Goal: Communication & Community: Answer question/provide support

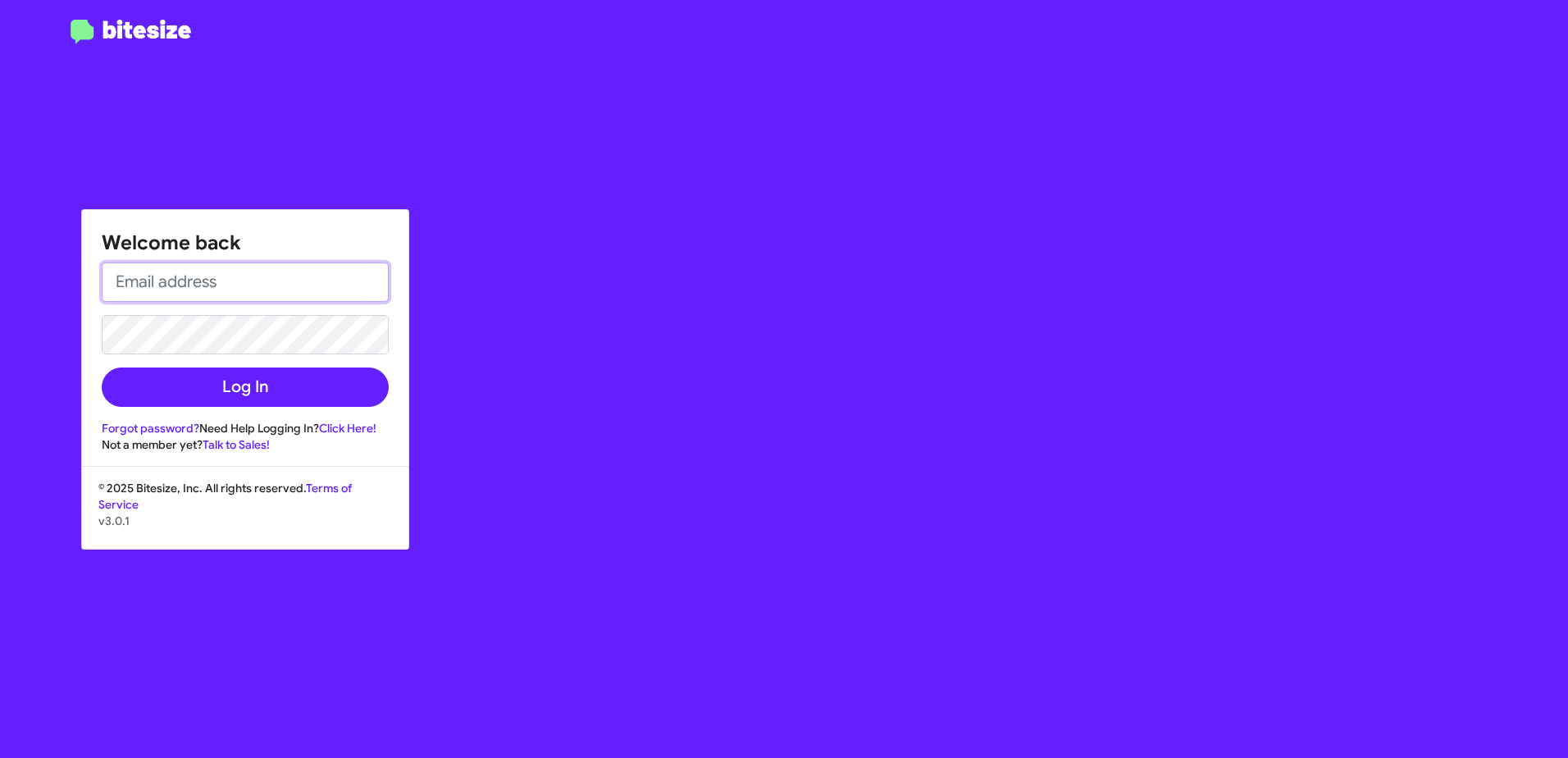
click at [230, 264] on input "email" at bounding box center [245, 281] width 287 height 39
type input "[EMAIL_ADDRESS][DOMAIN_NAME]"
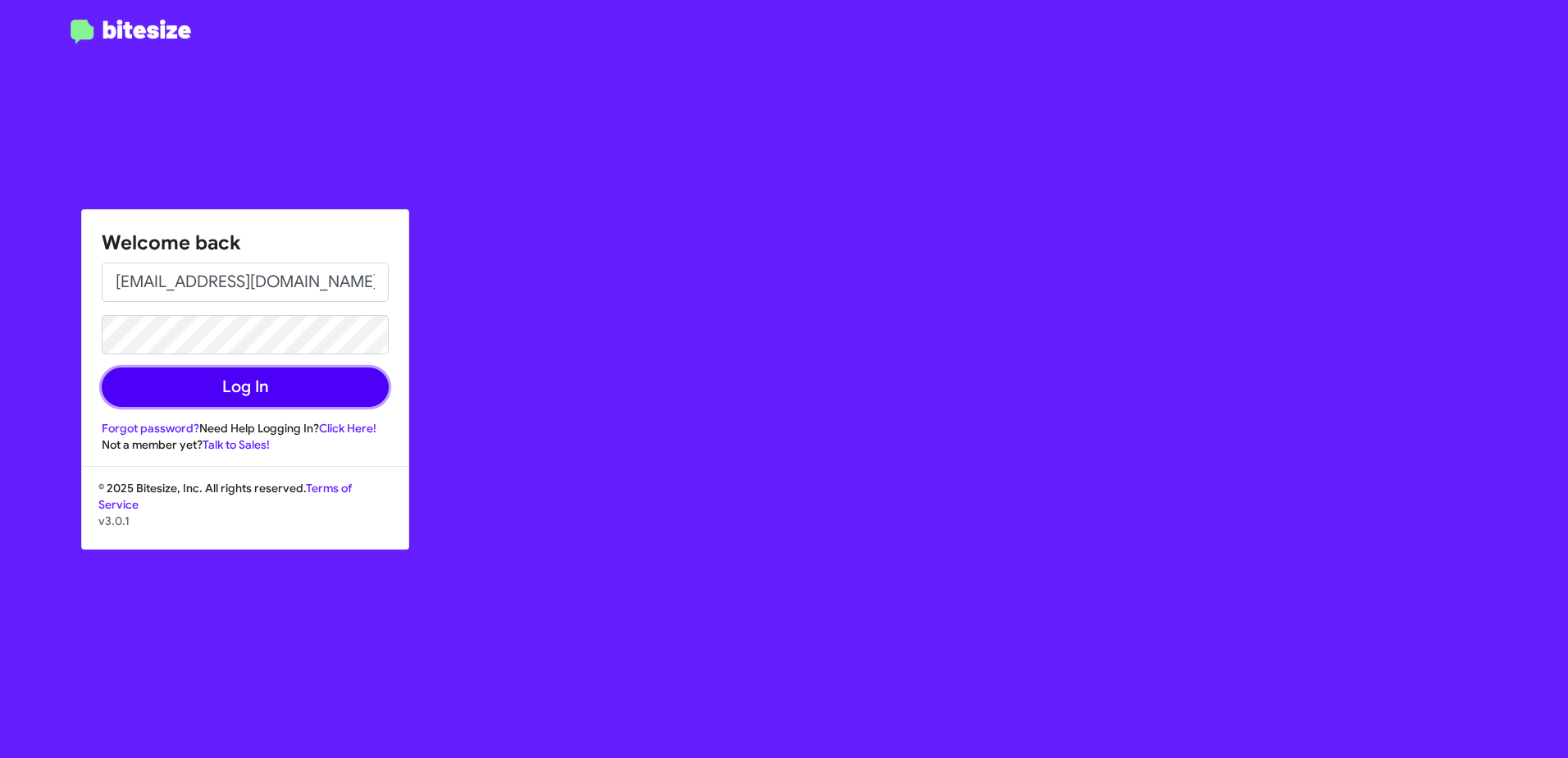
click at [246, 391] on button "Log In" at bounding box center [245, 387] width 287 height 39
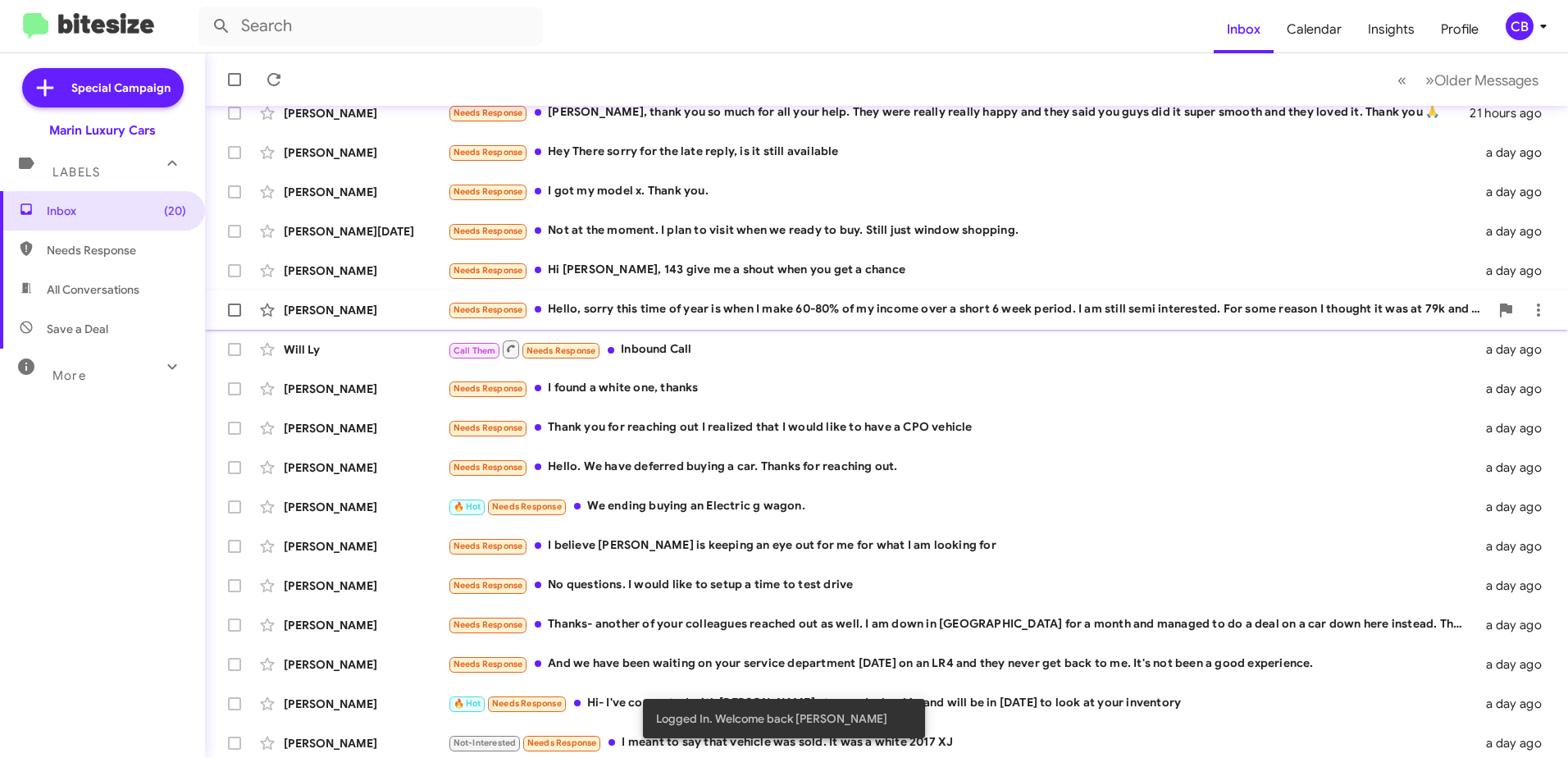
scroll to position [195, 0]
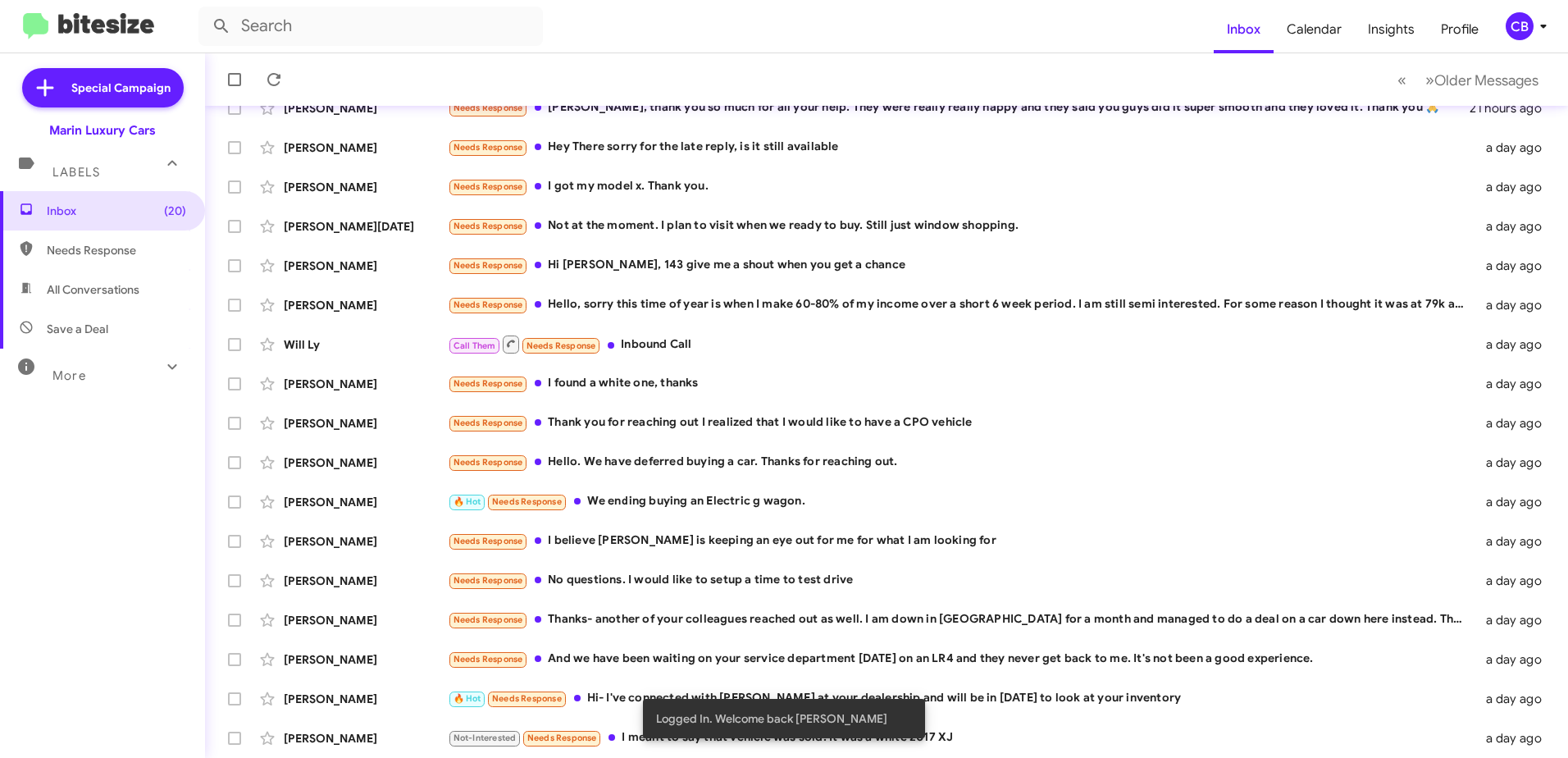
click at [675, 746] on div "Logged In. Welcome back [PERSON_NAME]" at bounding box center [783, 719] width 321 height 79
click at [656, 737] on snack-bar-container "Logged In. Welcome back [PERSON_NAME]" at bounding box center [784, 718] width 282 height 39
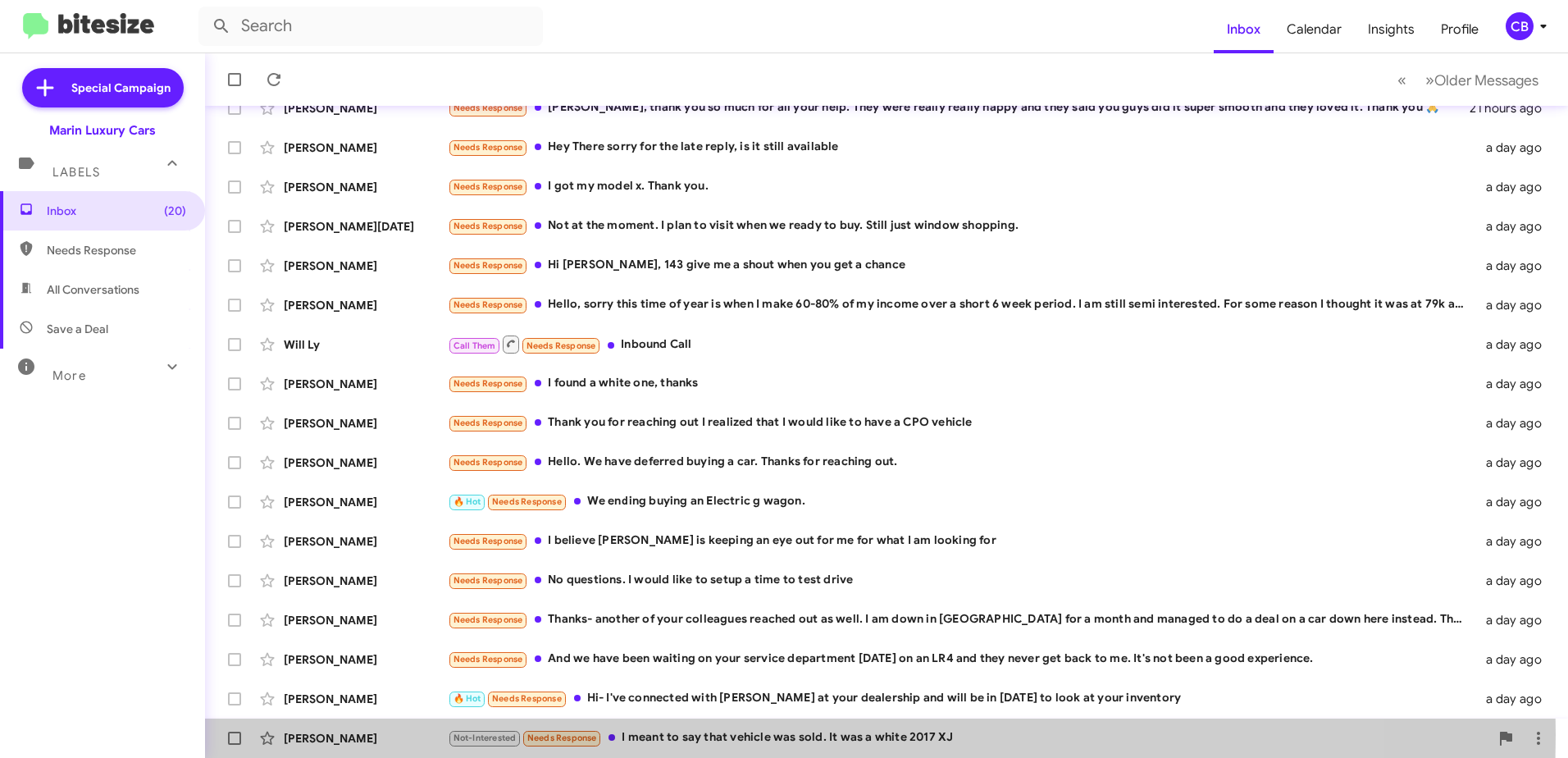
click at [636, 734] on div "Not-Interested Needs Response I meant to say that vehicle was sold. It was a wh…" at bounding box center [968, 738] width 1041 height 19
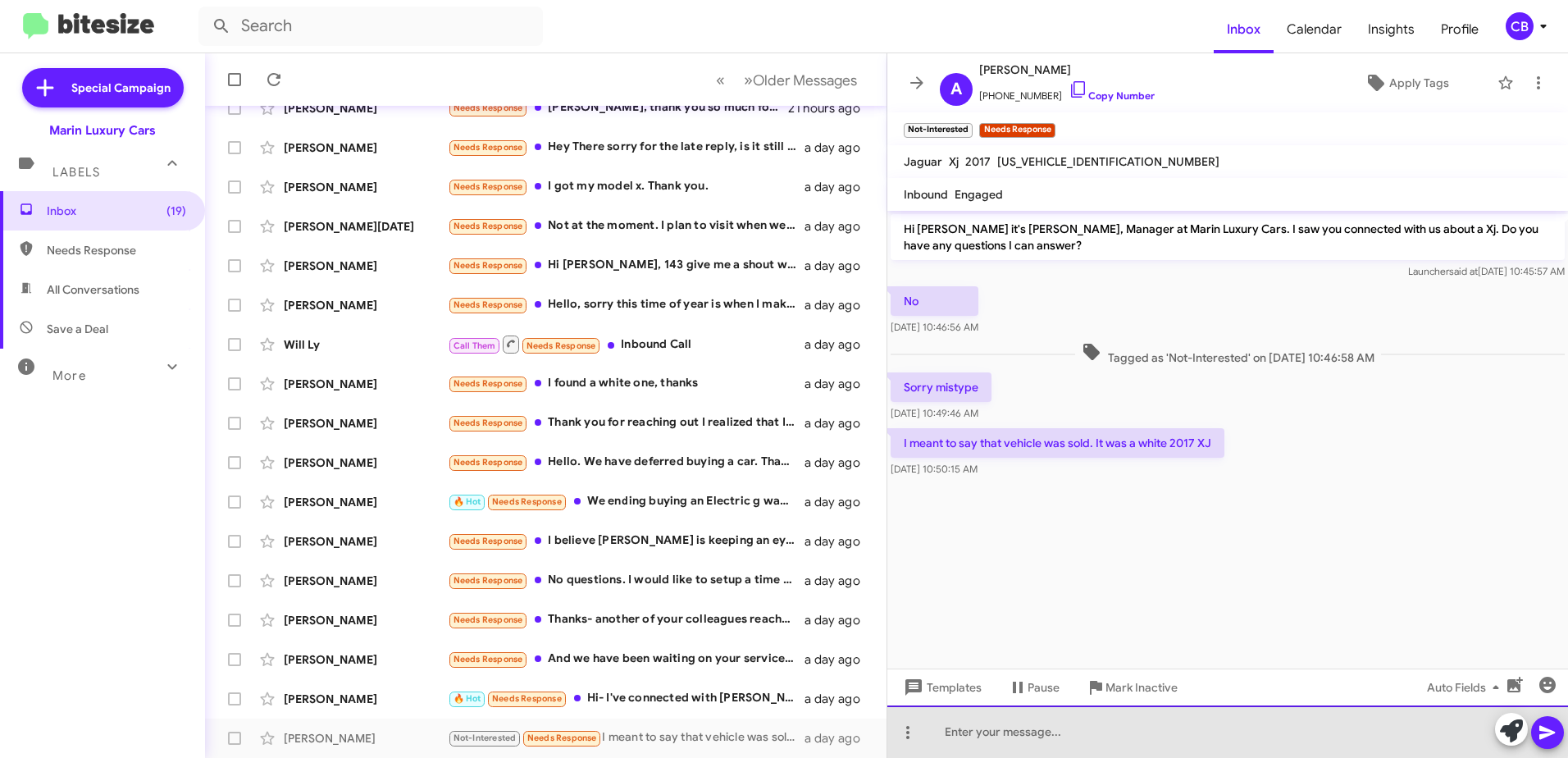
click at [978, 724] on div at bounding box center [1227, 731] width 680 height 53
click at [1007, 743] on div "It" at bounding box center [1227, 731] width 680 height 53
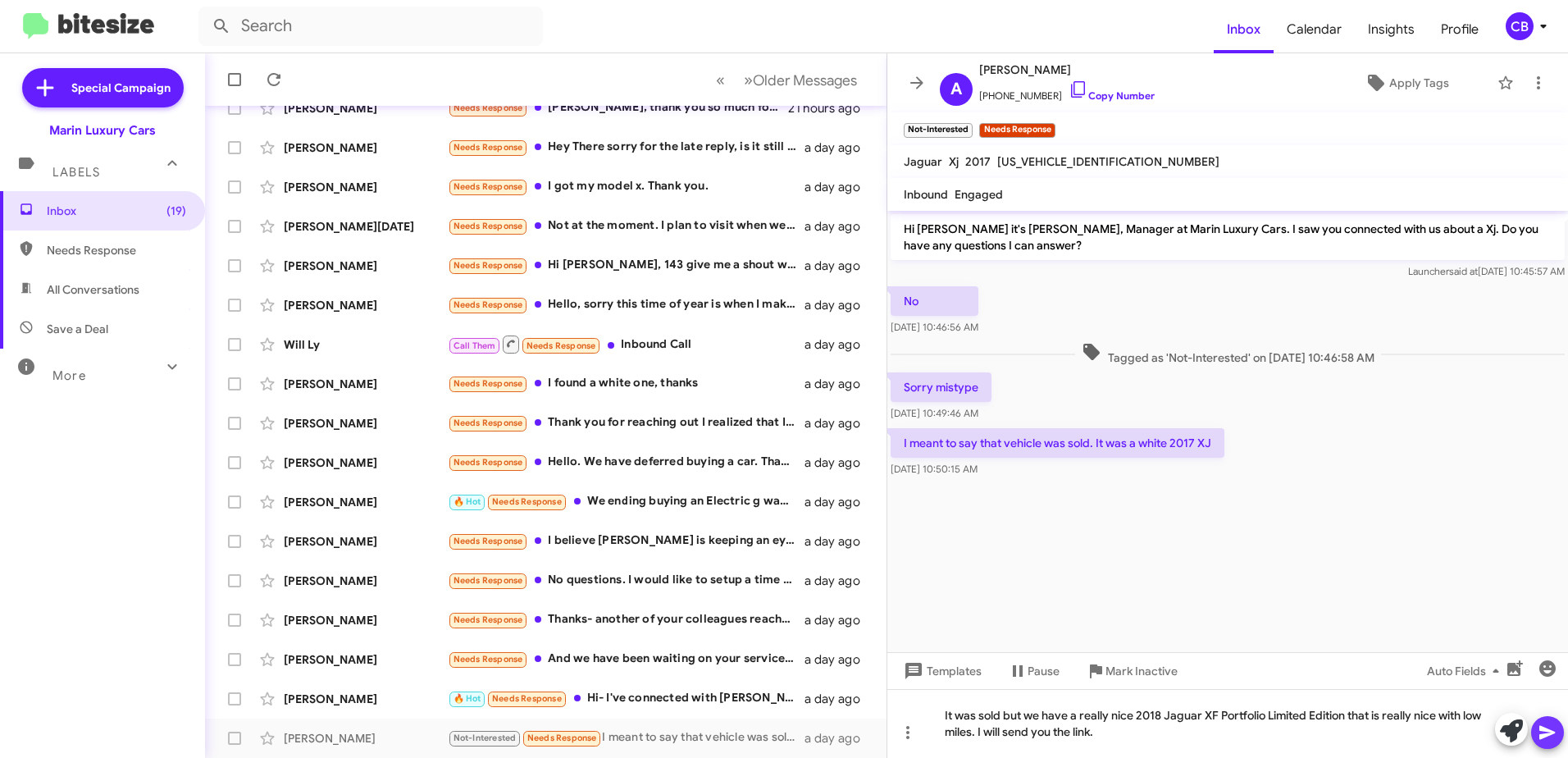
click at [1548, 735] on icon at bounding box center [1547, 732] width 15 height 14
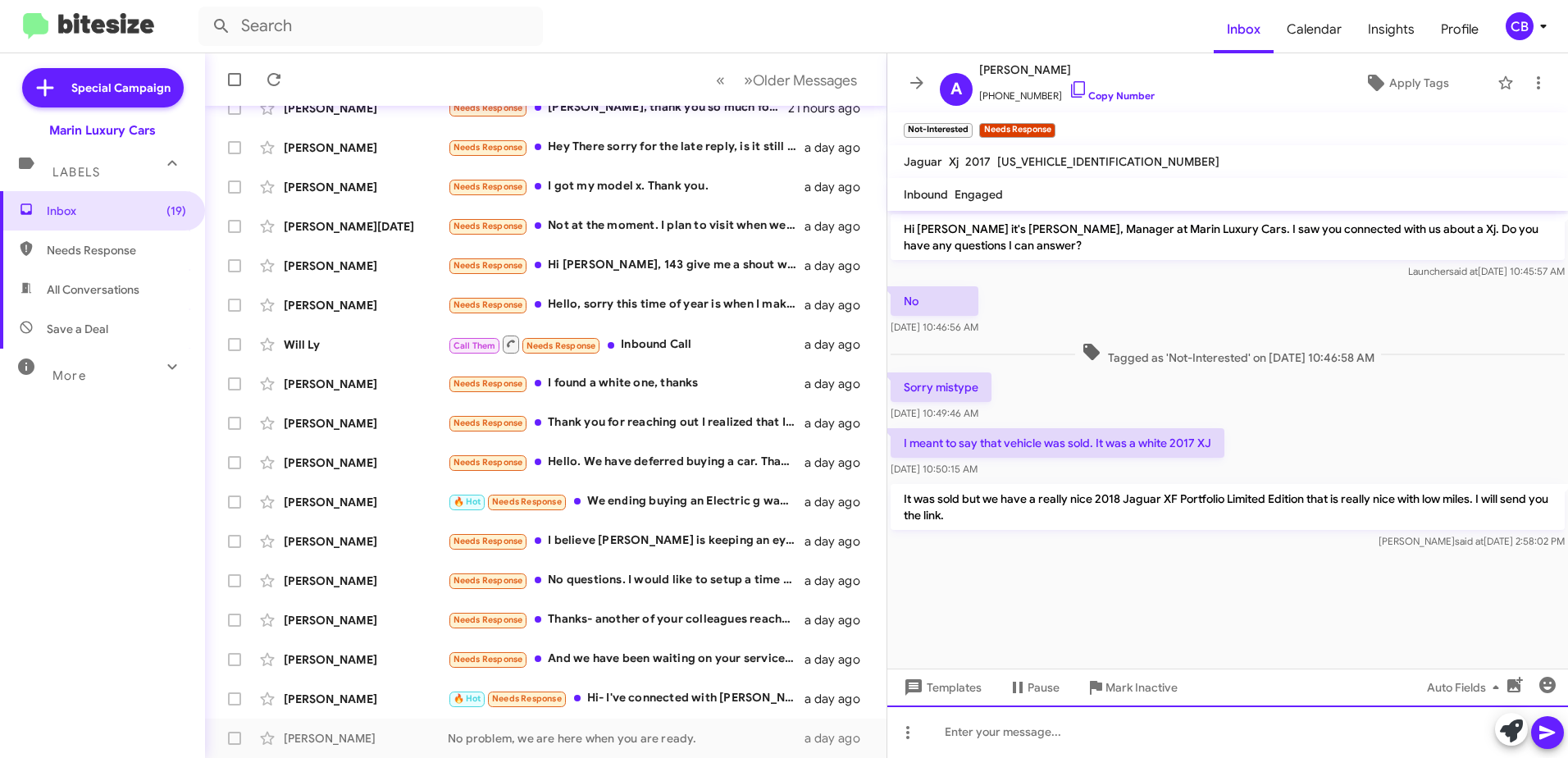
click at [989, 733] on div at bounding box center [1227, 731] width 680 height 53
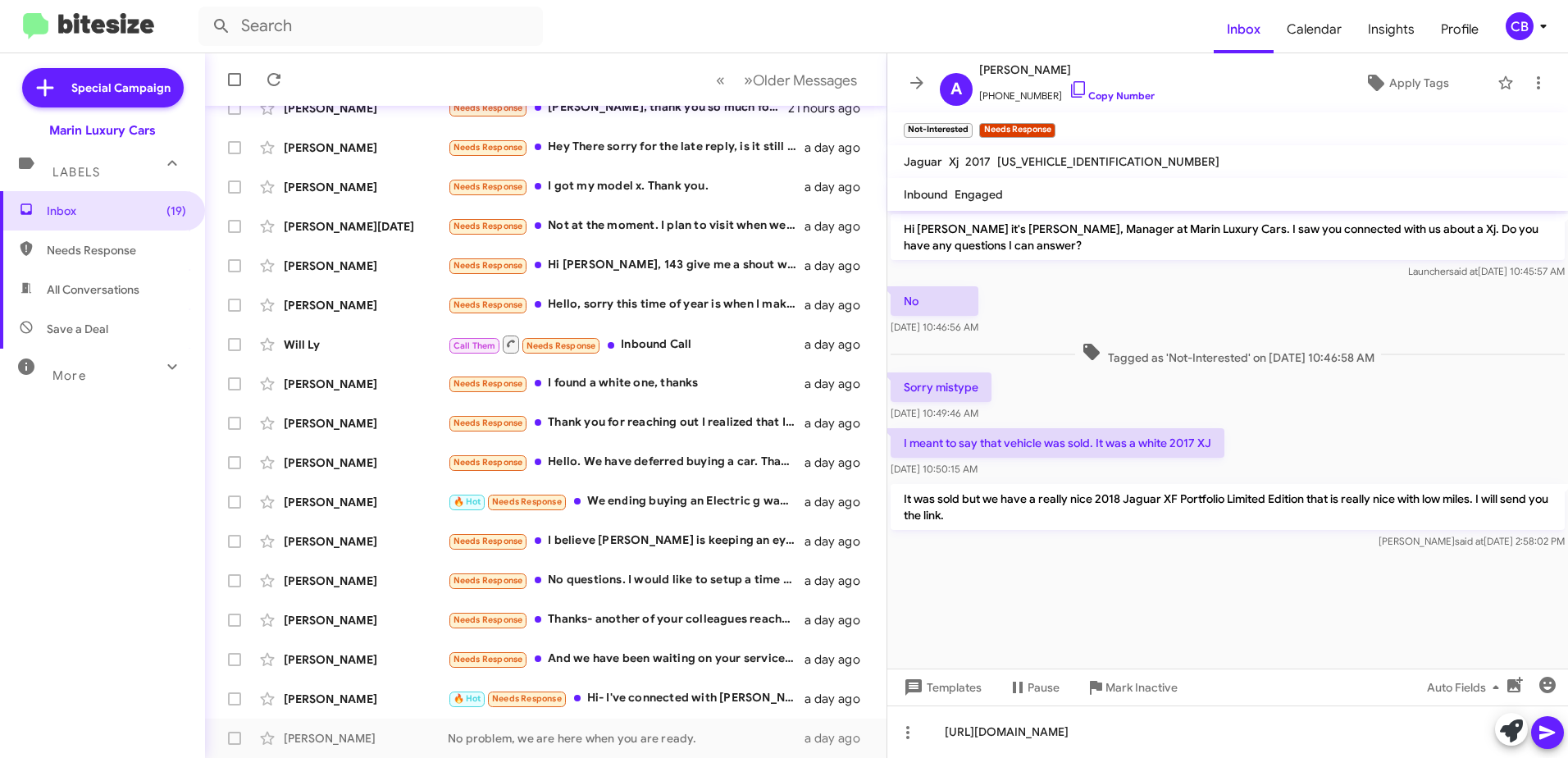
click at [1555, 739] on icon at bounding box center [1547, 732] width 20 height 20
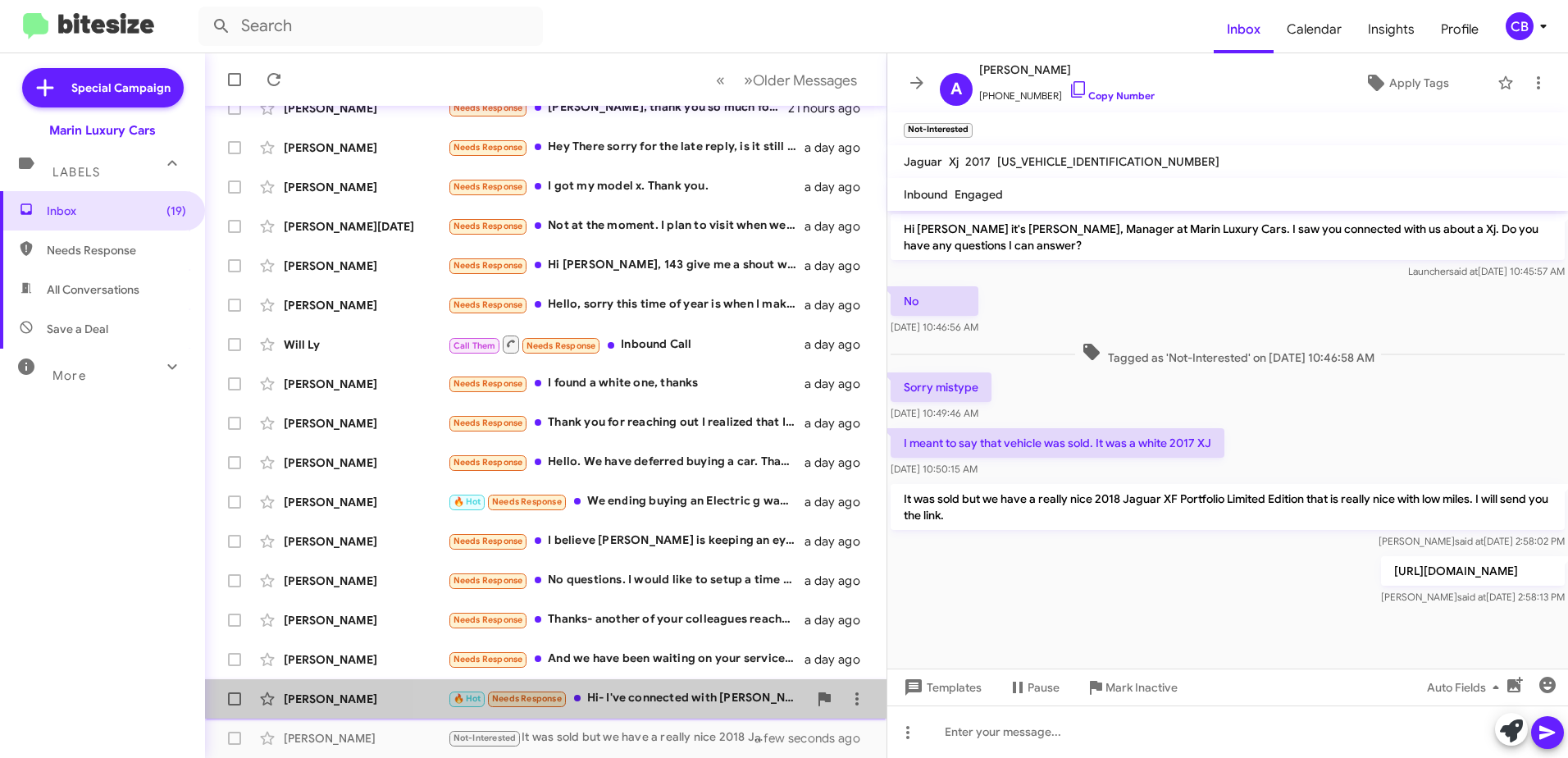
click at [656, 700] on div "🔥 Hot Needs Response Hi- I've connected with [PERSON_NAME] at your dealership a…" at bounding box center [628, 699] width 360 height 19
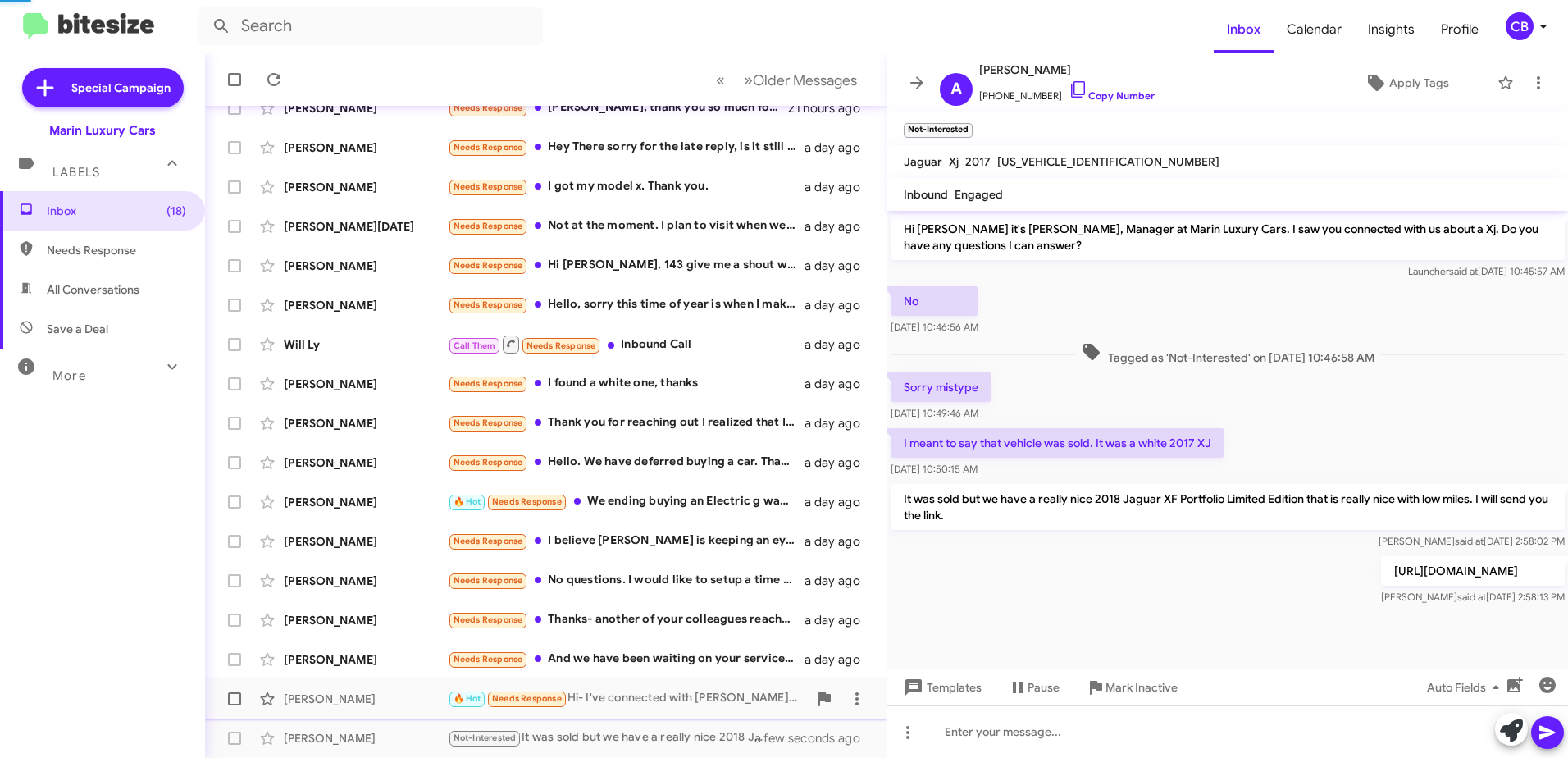
scroll to position [99, 0]
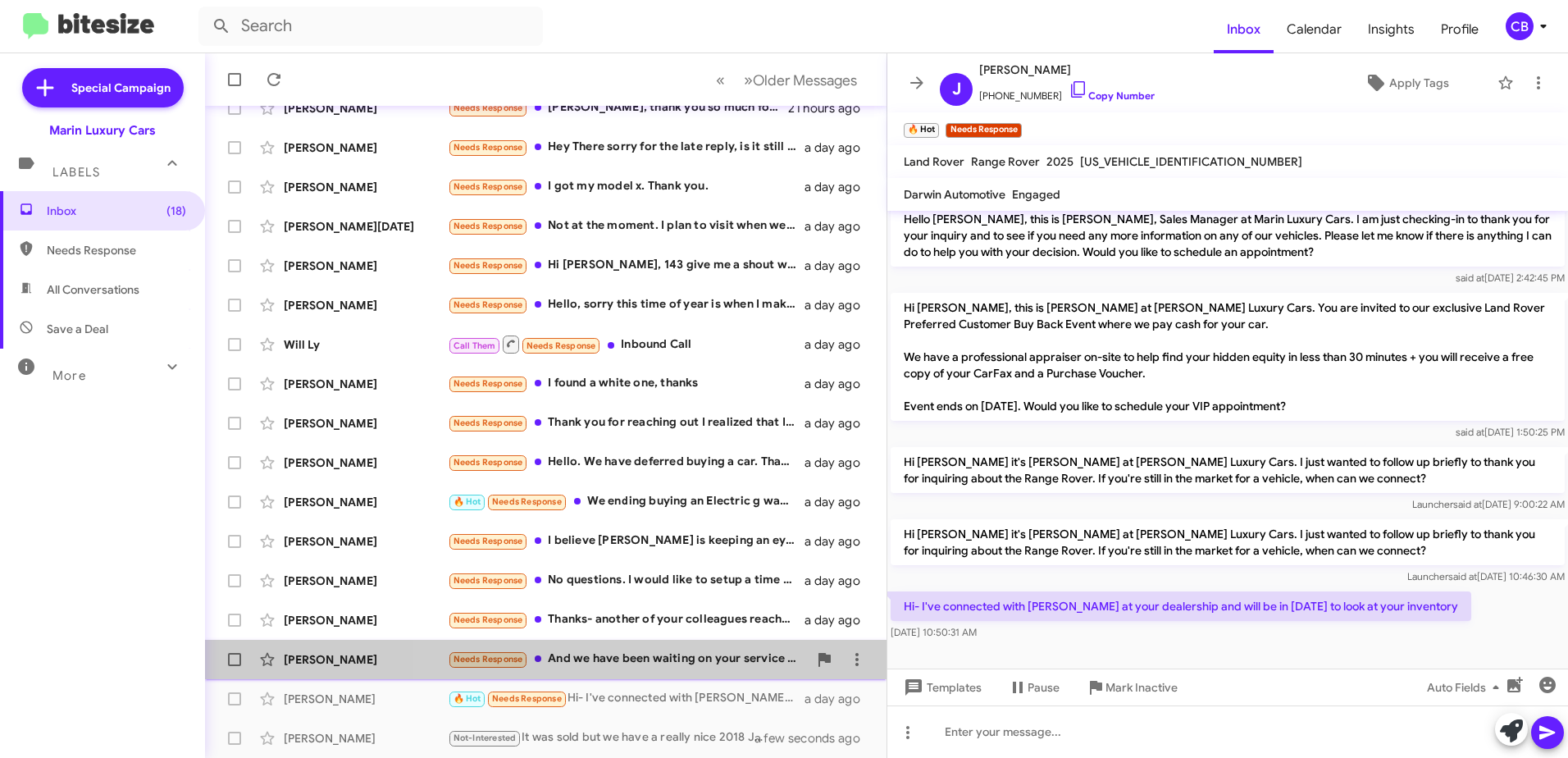
click at [652, 660] on div "Needs Response And we have been waiting on your service department [DATE] on an…" at bounding box center [628, 659] width 360 height 19
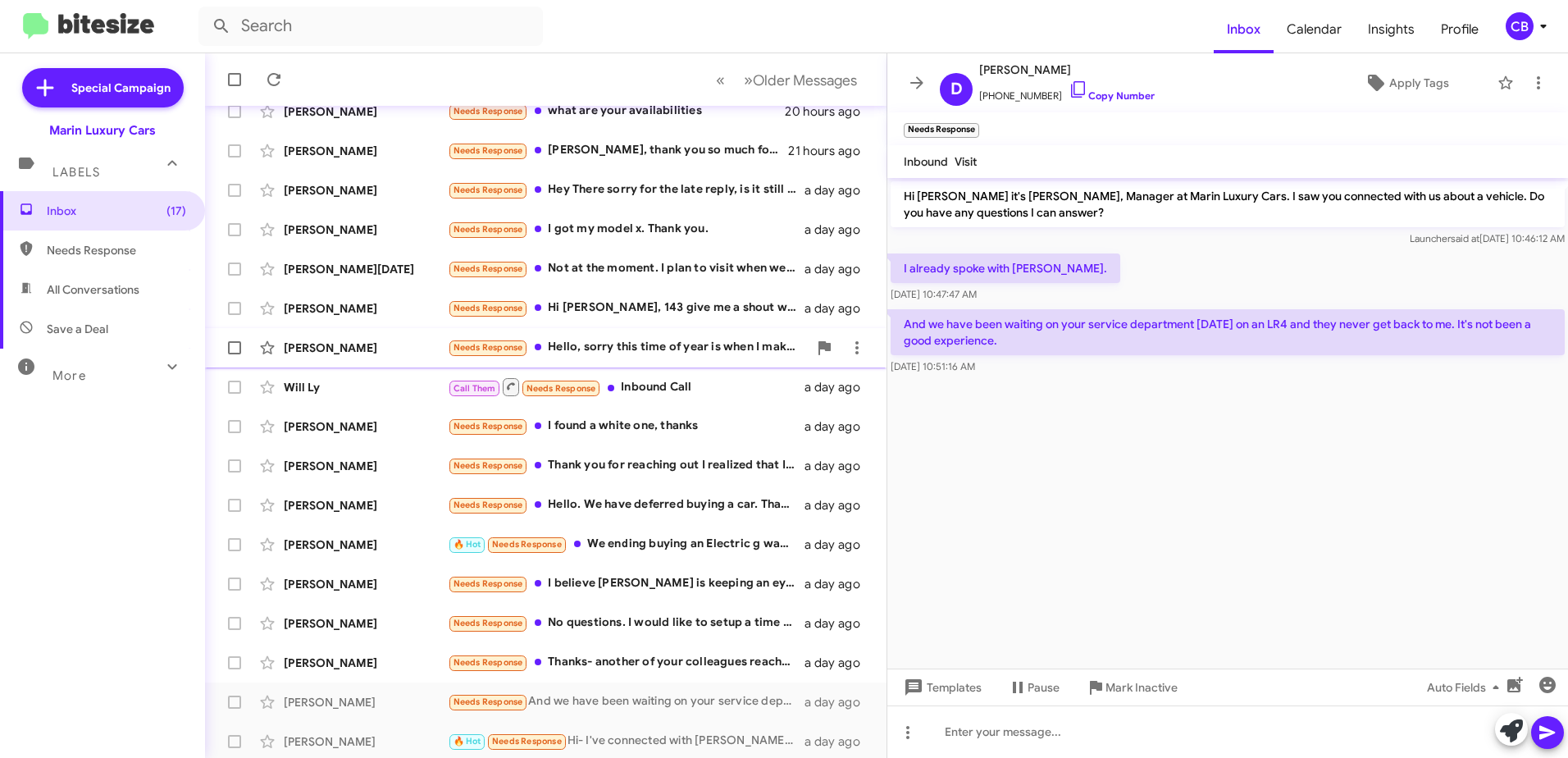
scroll to position [164, 0]
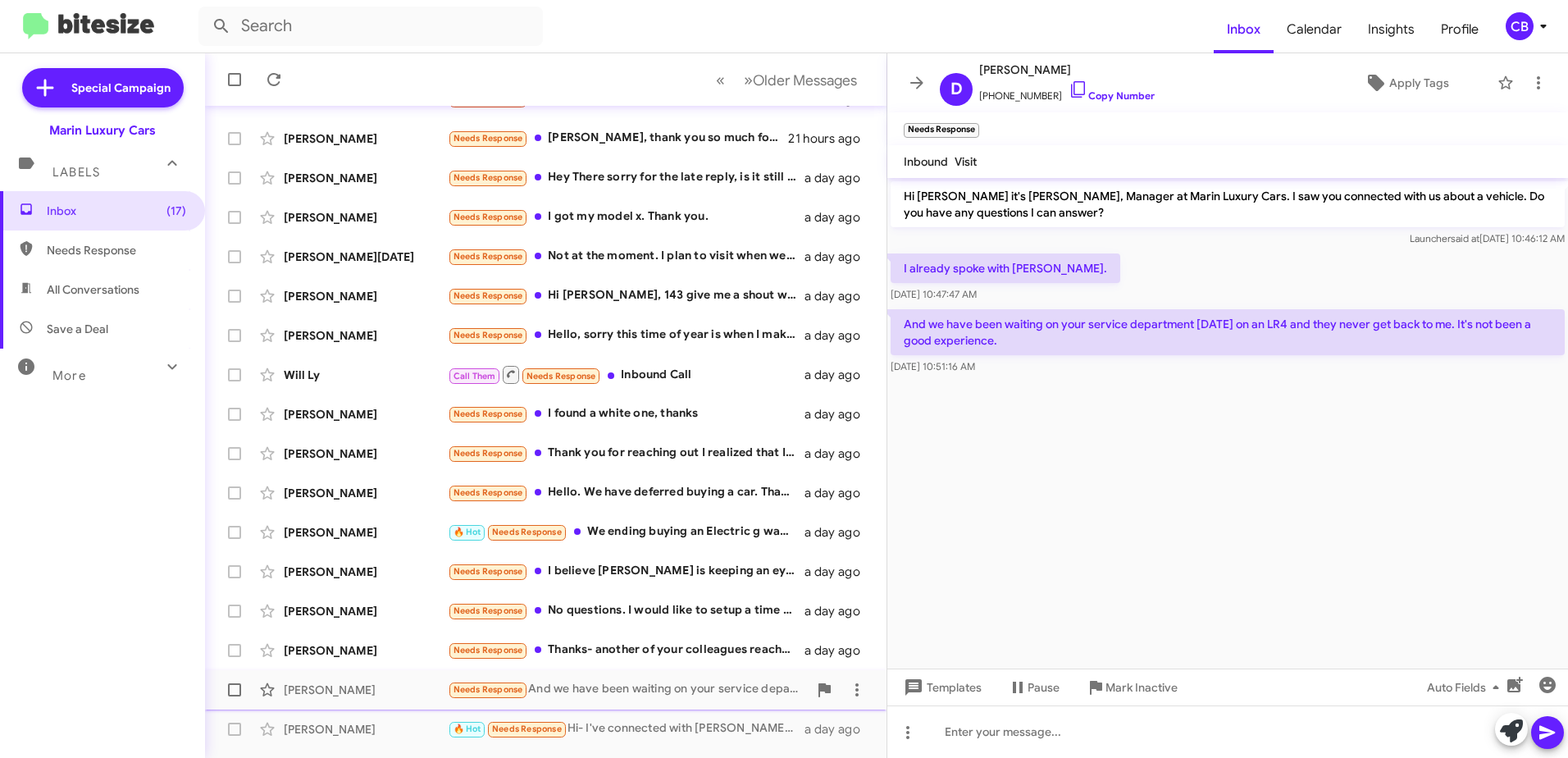
click at [239, 687] on span at bounding box center [235, 690] width 13 height 13
click at [234, 696] on input "checkbox" at bounding box center [234, 696] width 1 height 1
checkbox input "true"
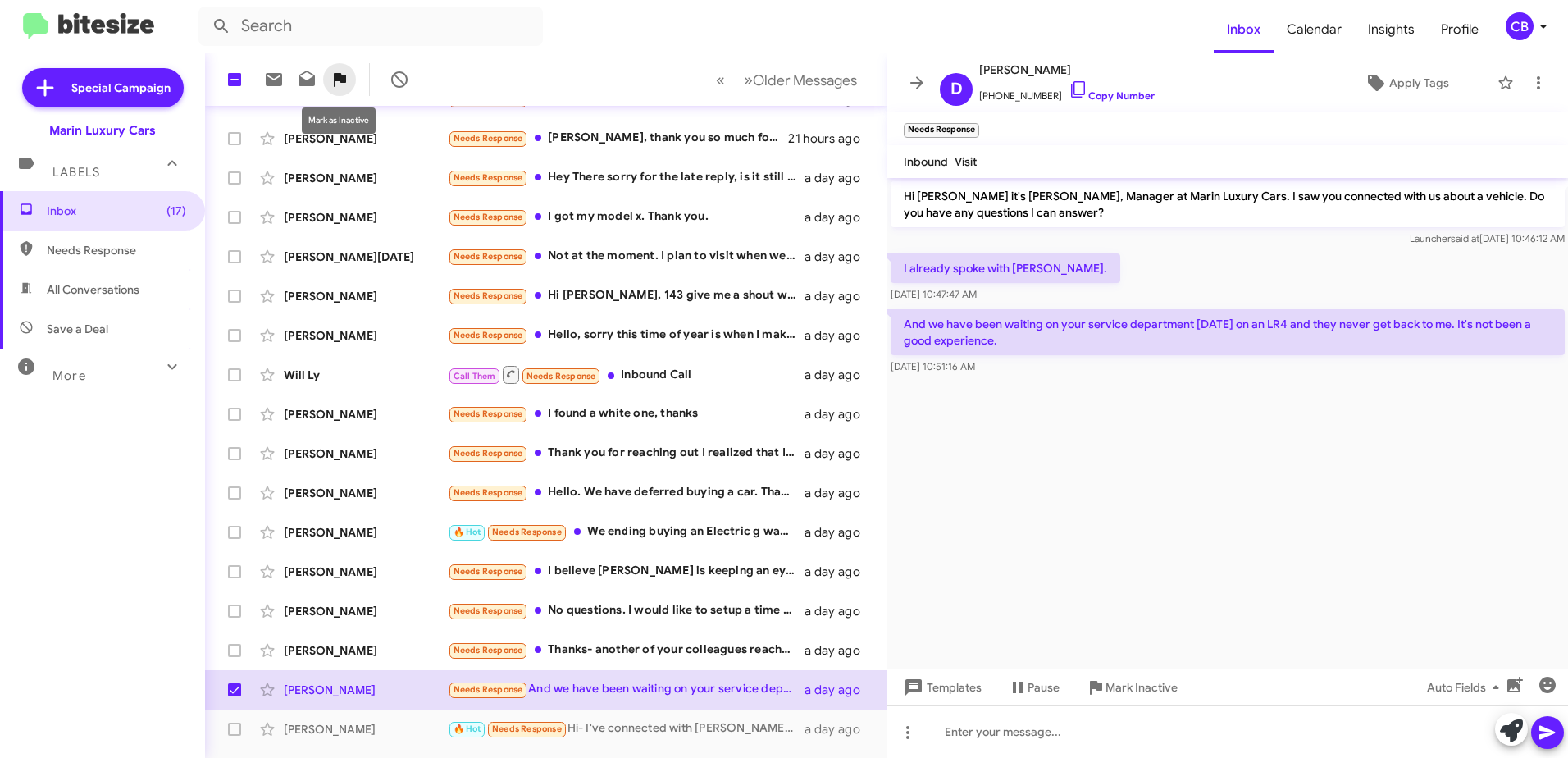
click at [342, 82] on icon at bounding box center [340, 80] width 12 height 14
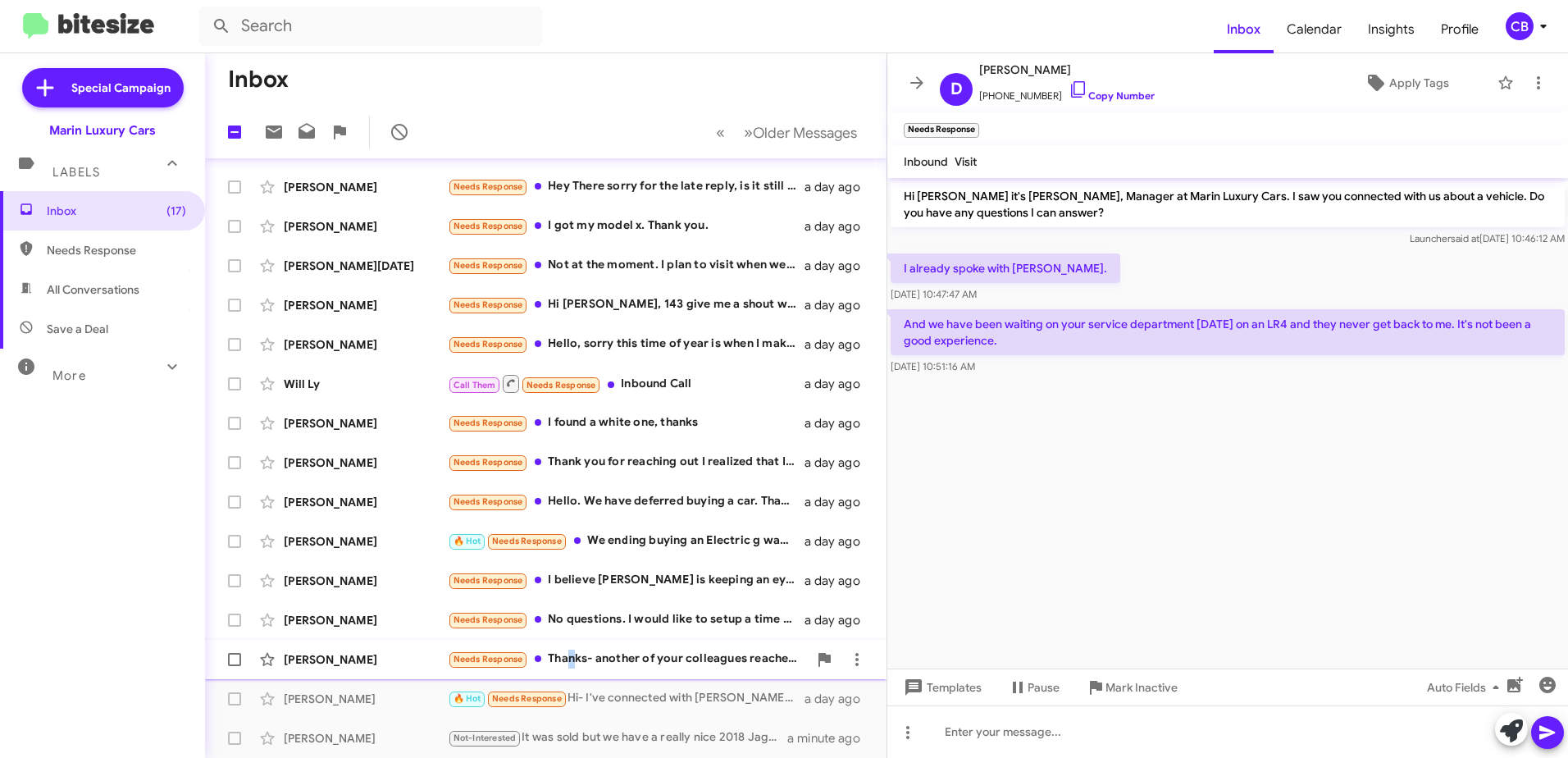
click at [569, 662] on div "Needs Response Thanks- another of your colleagues reached out as well. I am dow…" at bounding box center [628, 659] width 360 height 19
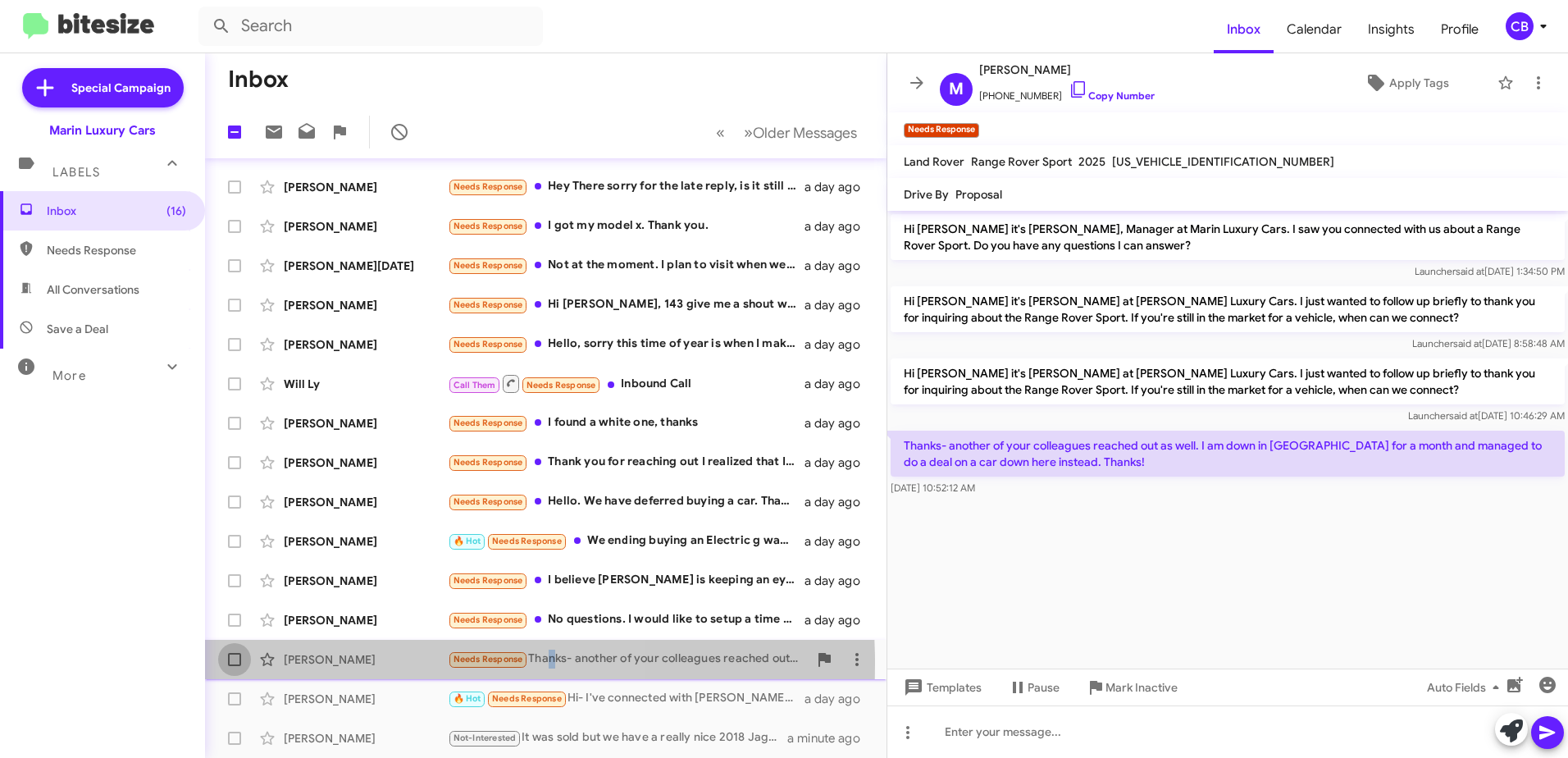
click at [239, 662] on span at bounding box center [235, 659] width 13 height 13
click at [234, 666] on input "checkbox" at bounding box center [234, 666] width 1 height 1
checkbox input "true"
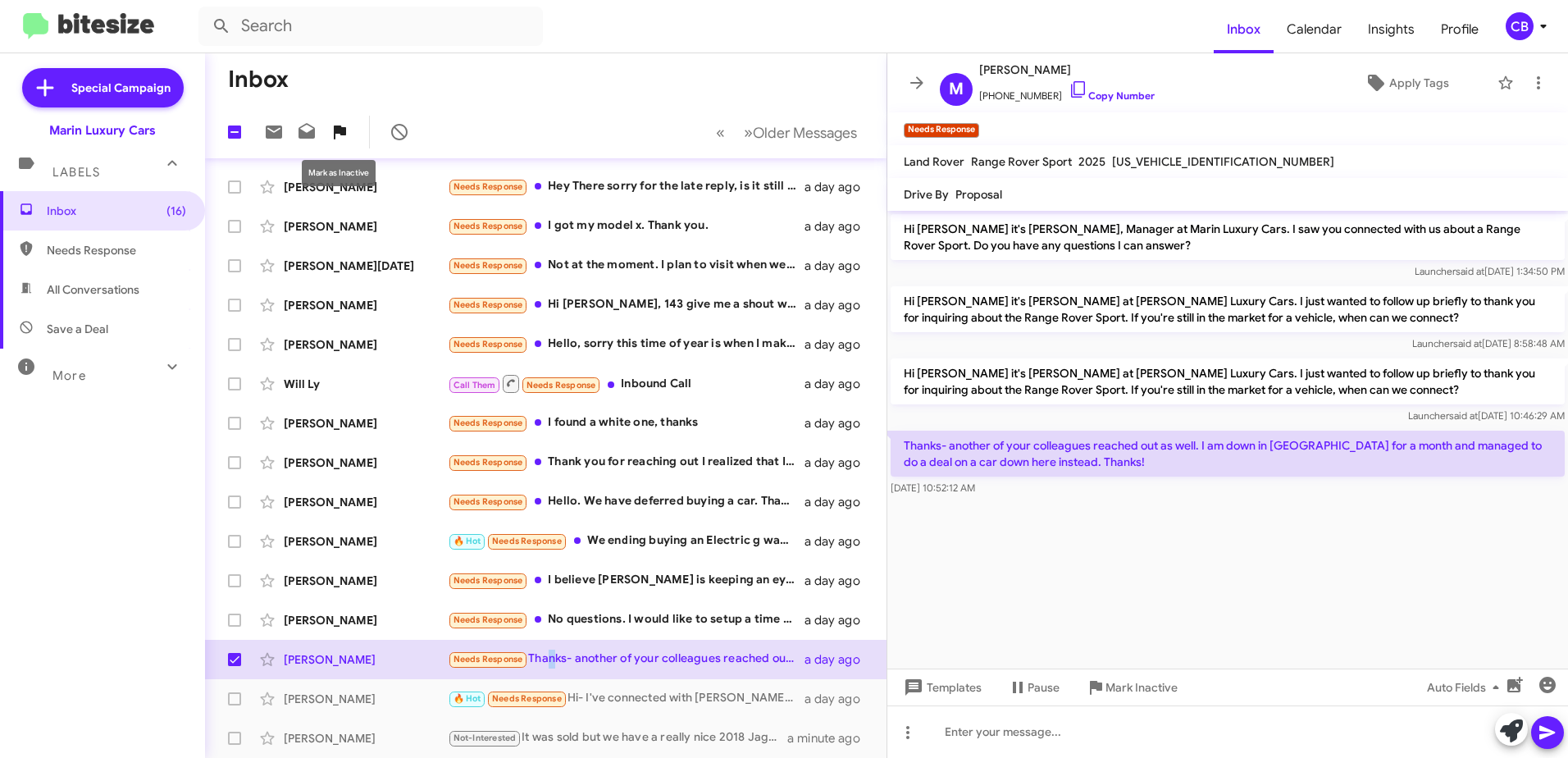
click at [342, 132] on icon at bounding box center [340, 132] width 12 height 14
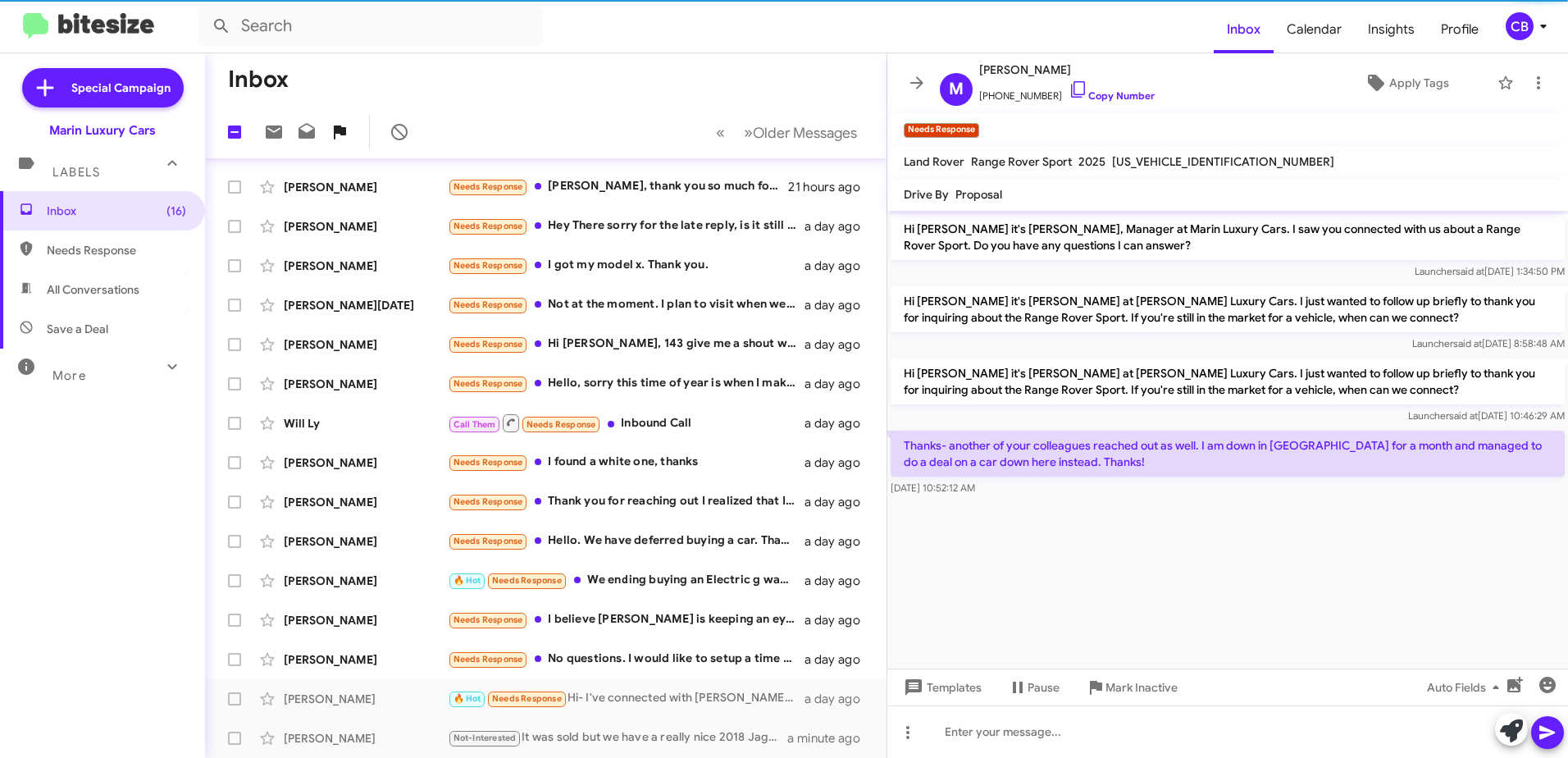
scroll to position [115, 0]
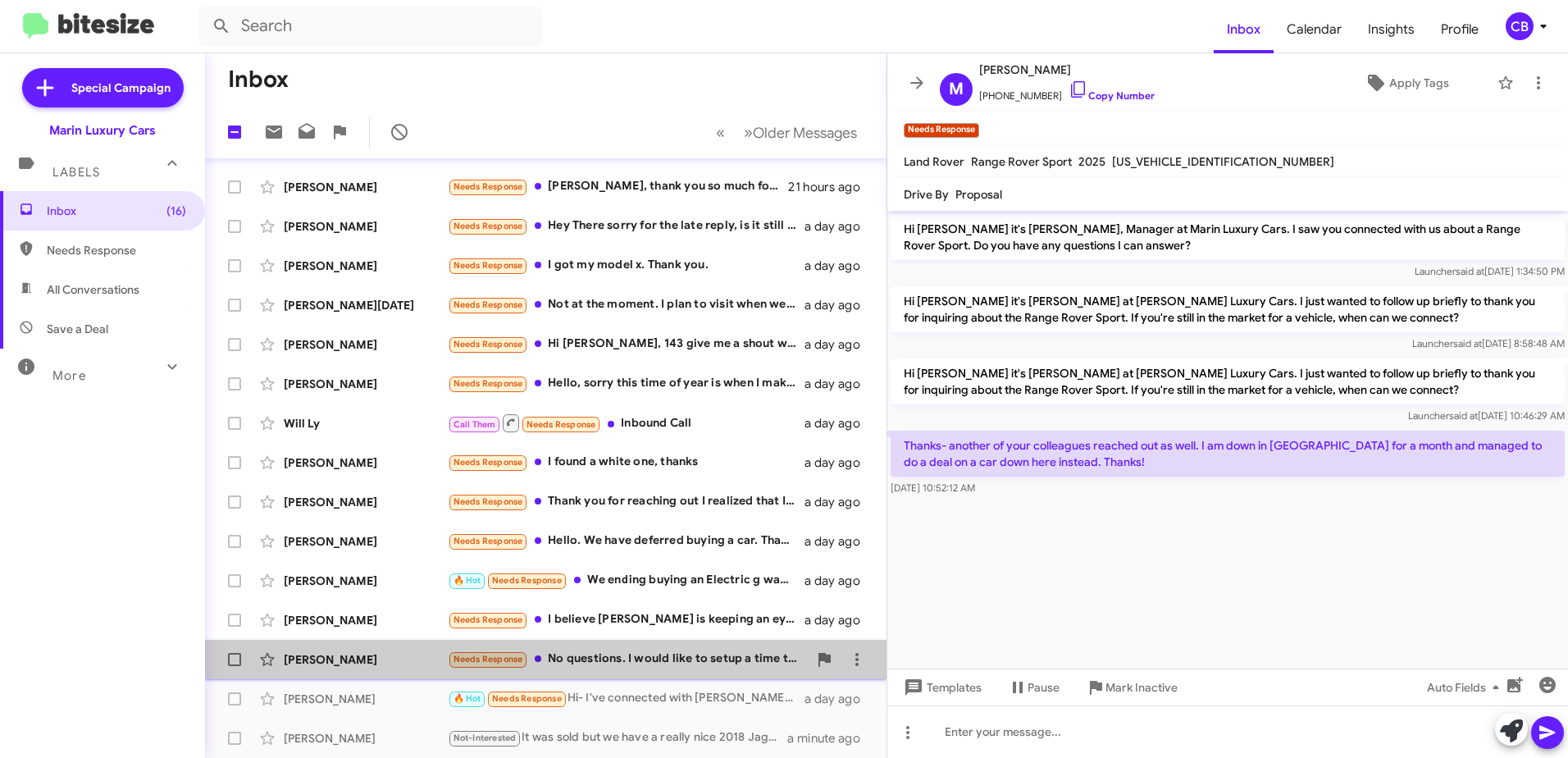
click at [576, 655] on div "Needs Response No questions. I would like to setup a time to test drive" at bounding box center [628, 659] width 360 height 19
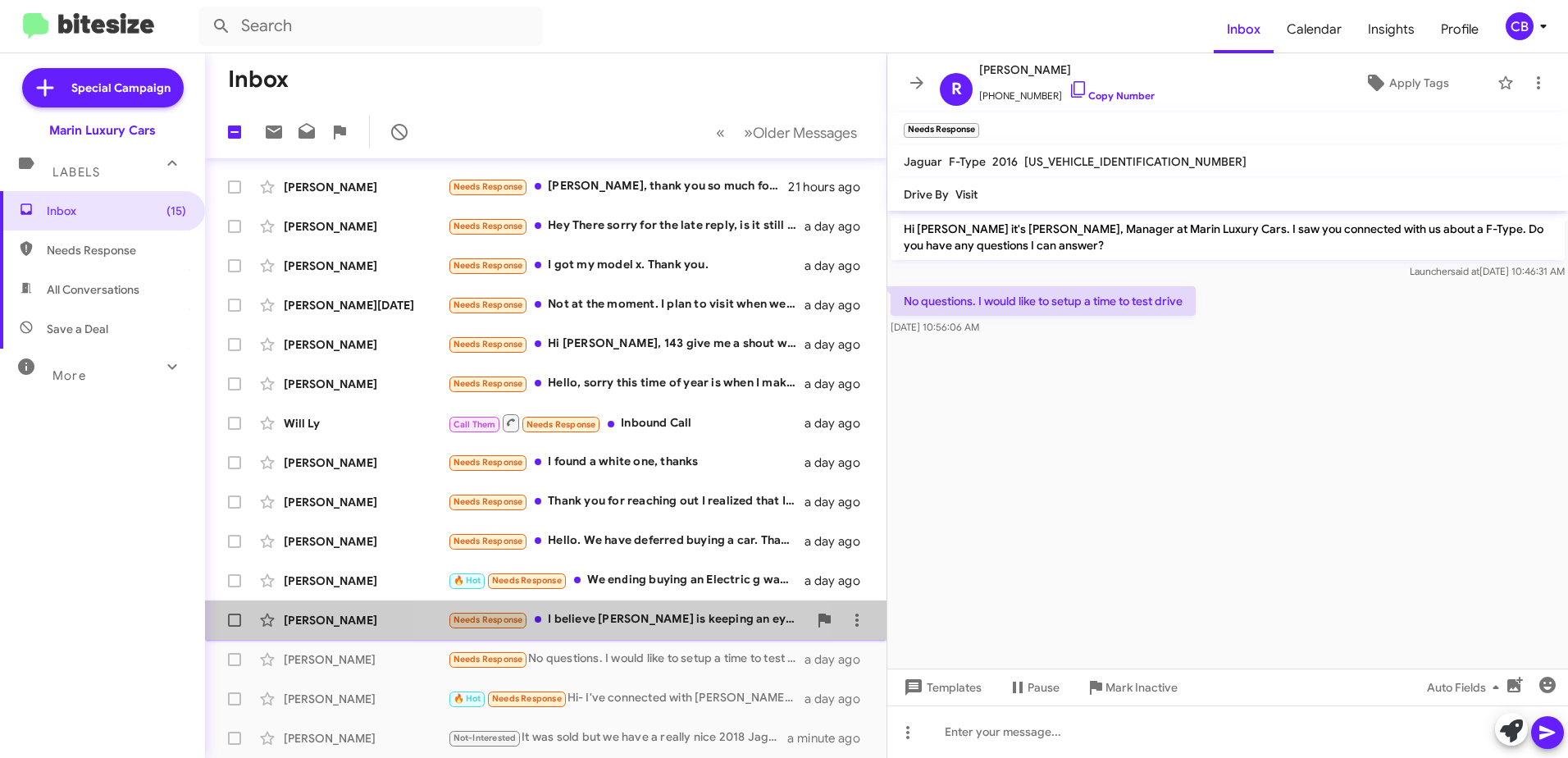
click at [606, 617] on div "Needs Response I believe [PERSON_NAME] is keeping an eye out for me for what I …" at bounding box center [628, 620] width 360 height 19
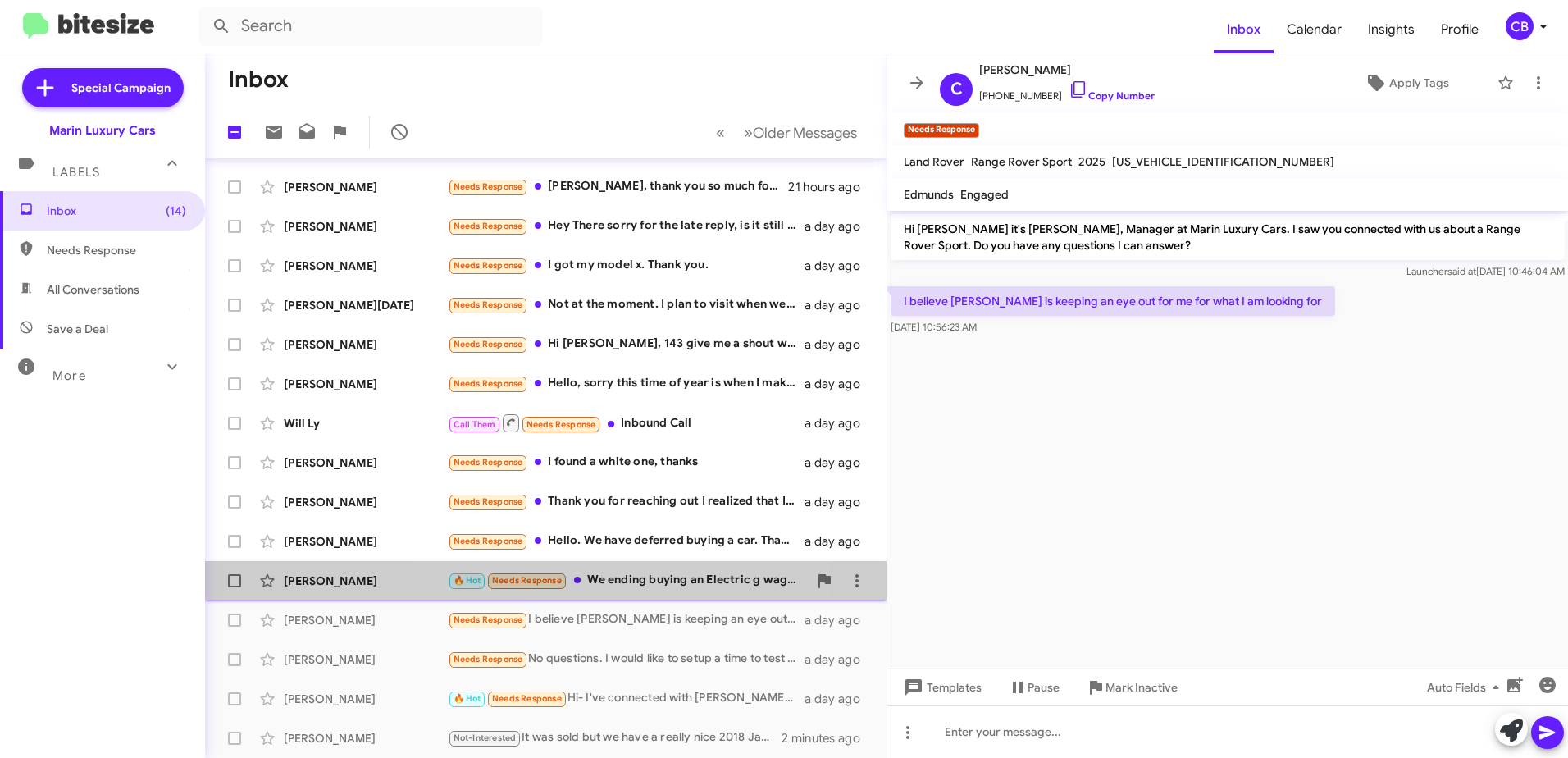
click at [621, 577] on div "🔥 Hot Needs Response We ending buying an Electric g wagon." at bounding box center [628, 580] width 360 height 19
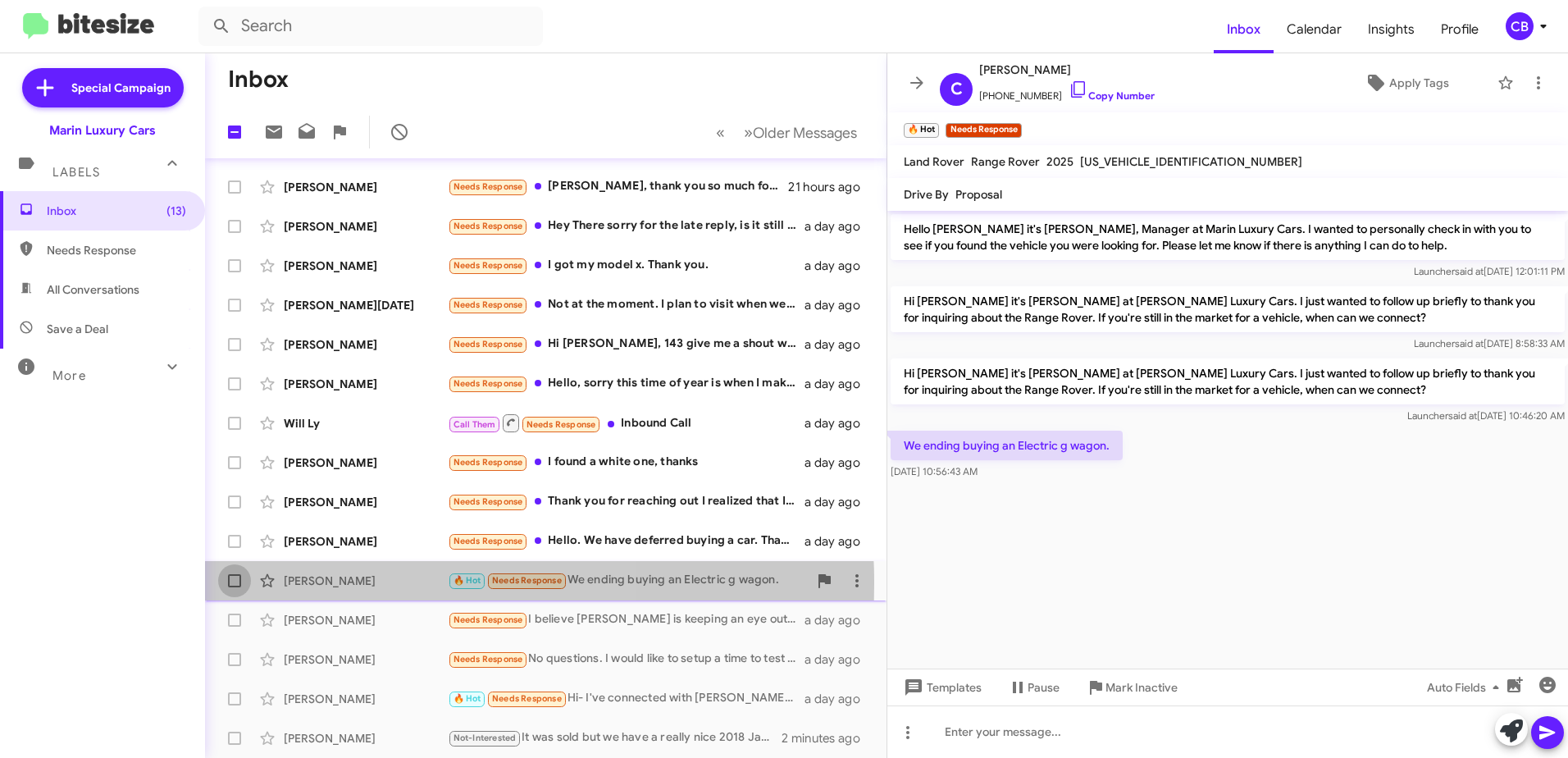
click at [233, 583] on span at bounding box center [235, 580] width 13 height 13
click at [234, 587] on input "checkbox" at bounding box center [234, 587] width 1 height 1
checkbox input "true"
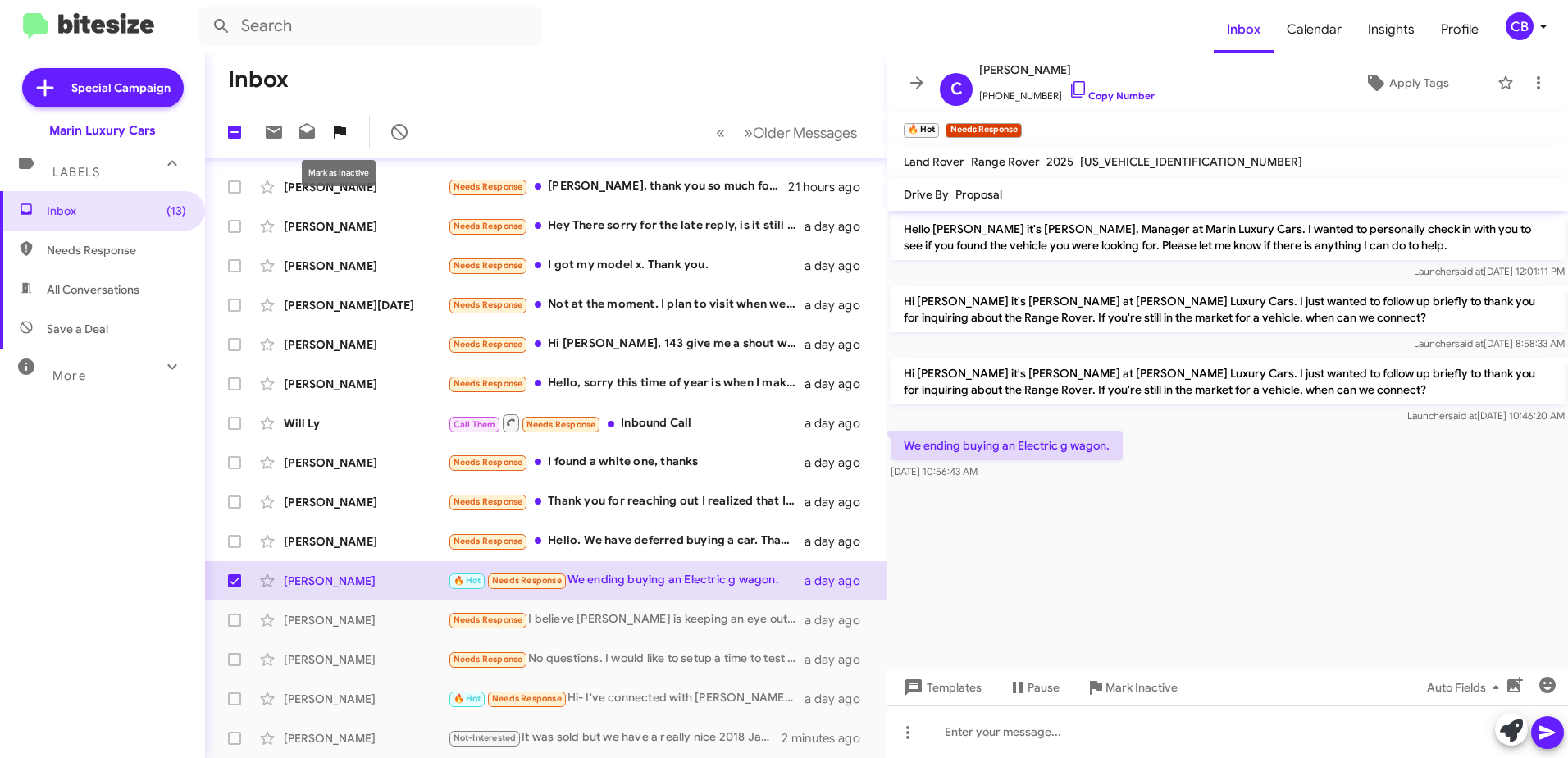
click at [340, 132] on icon at bounding box center [340, 132] width 12 height 14
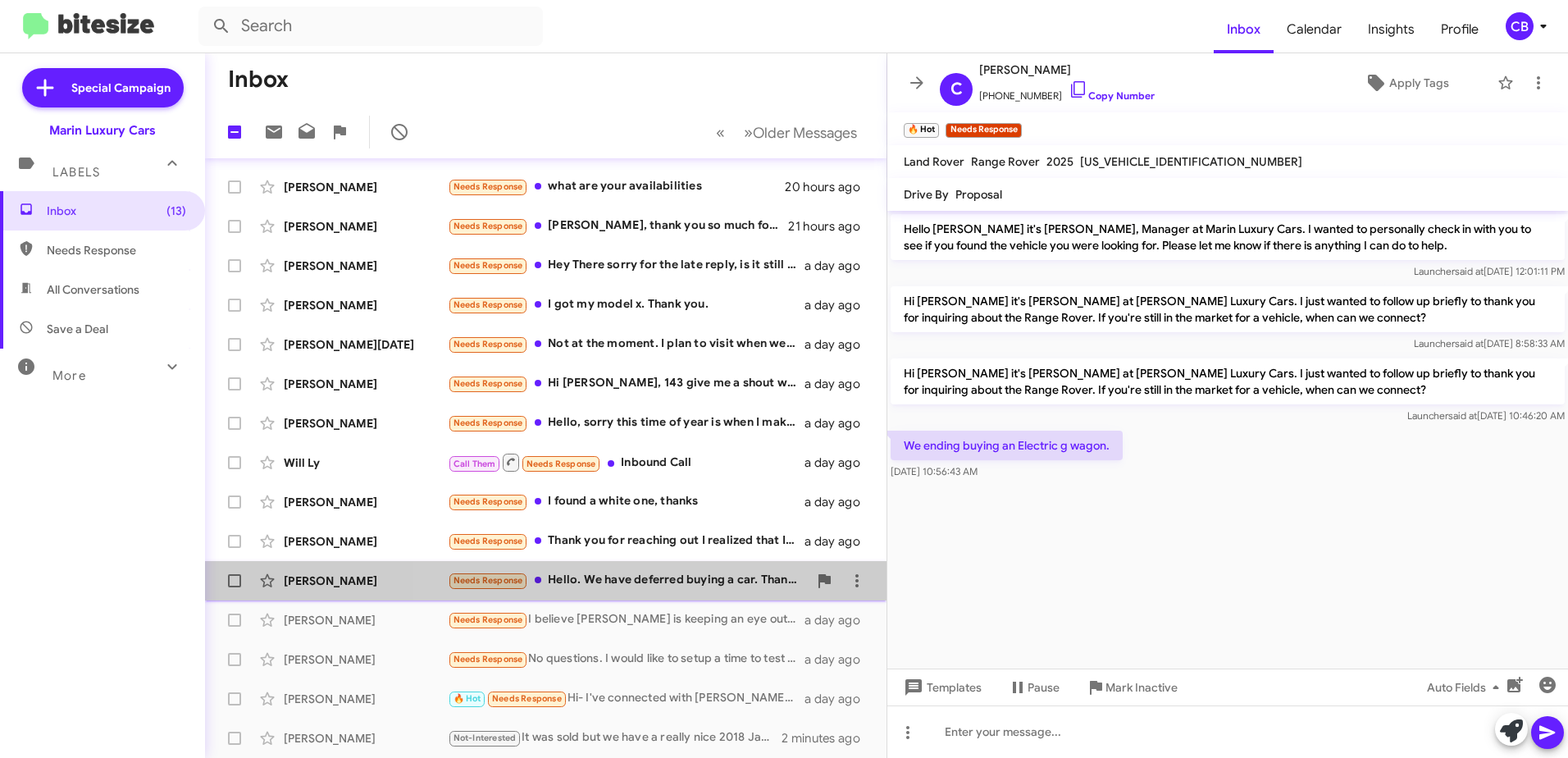
click at [606, 578] on div "Needs Response Hello. We have deferred buying a car. Thanks for reaching out." at bounding box center [628, 580] width 360 height 19
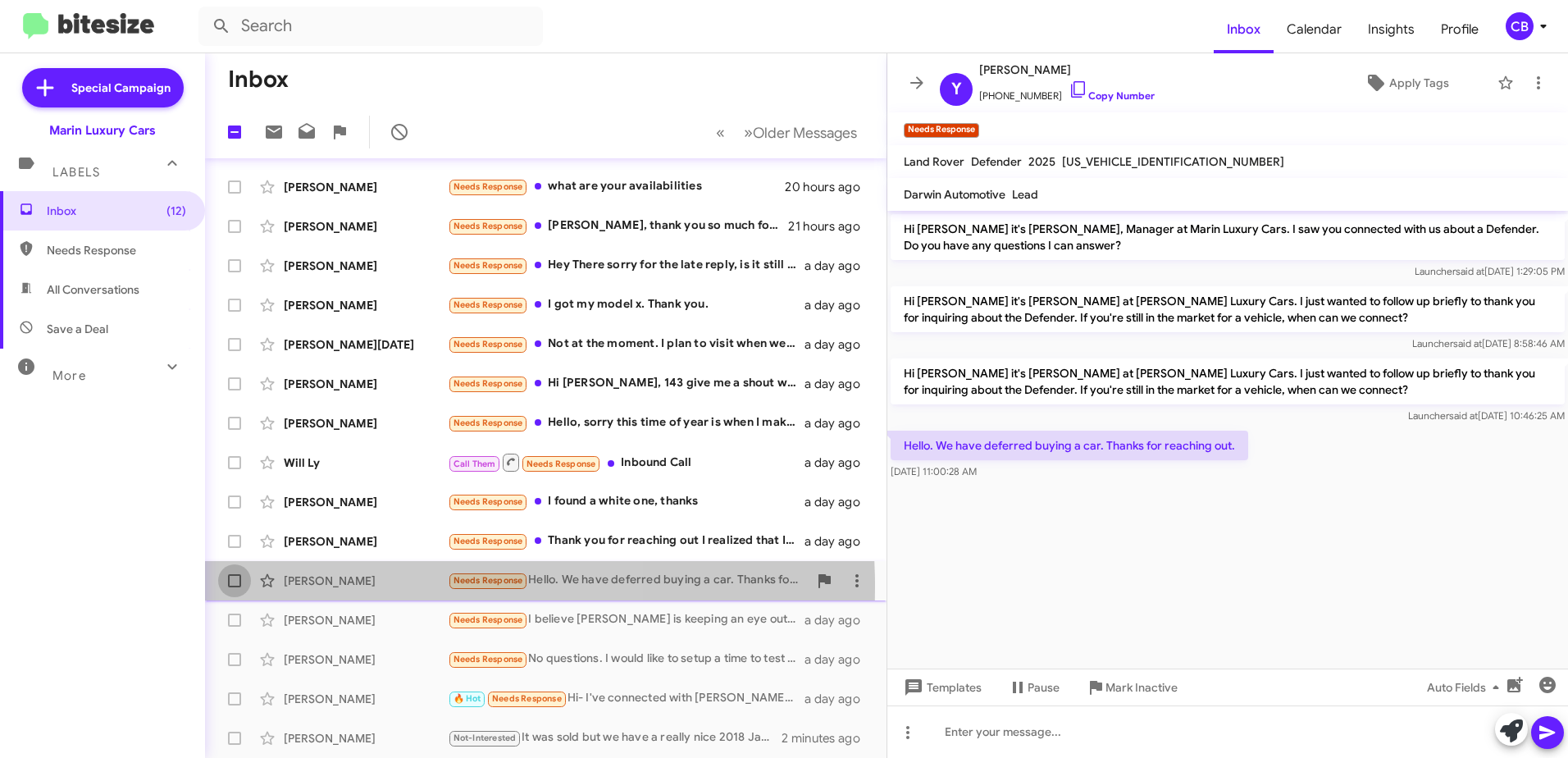
click at [238, 586] on span at bounding box center [235, 580] width 13 height 13
click at [234, 587] on input "checkbox" at bounding box center [234, 587] width 1 height 1
checkbox input "true"
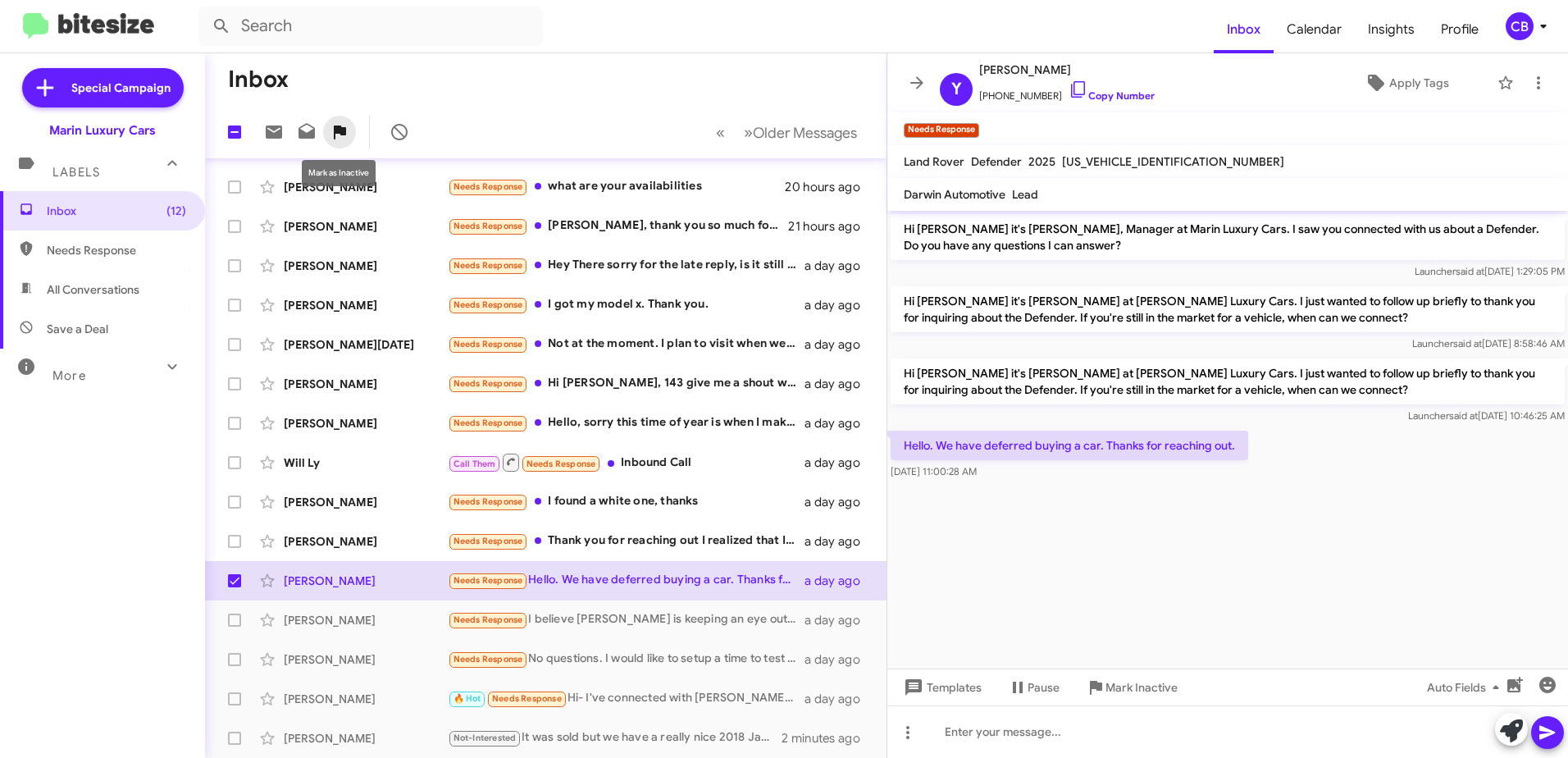
click at [339, 130] on icon at bounding box center [340, 132] width 12 height 14
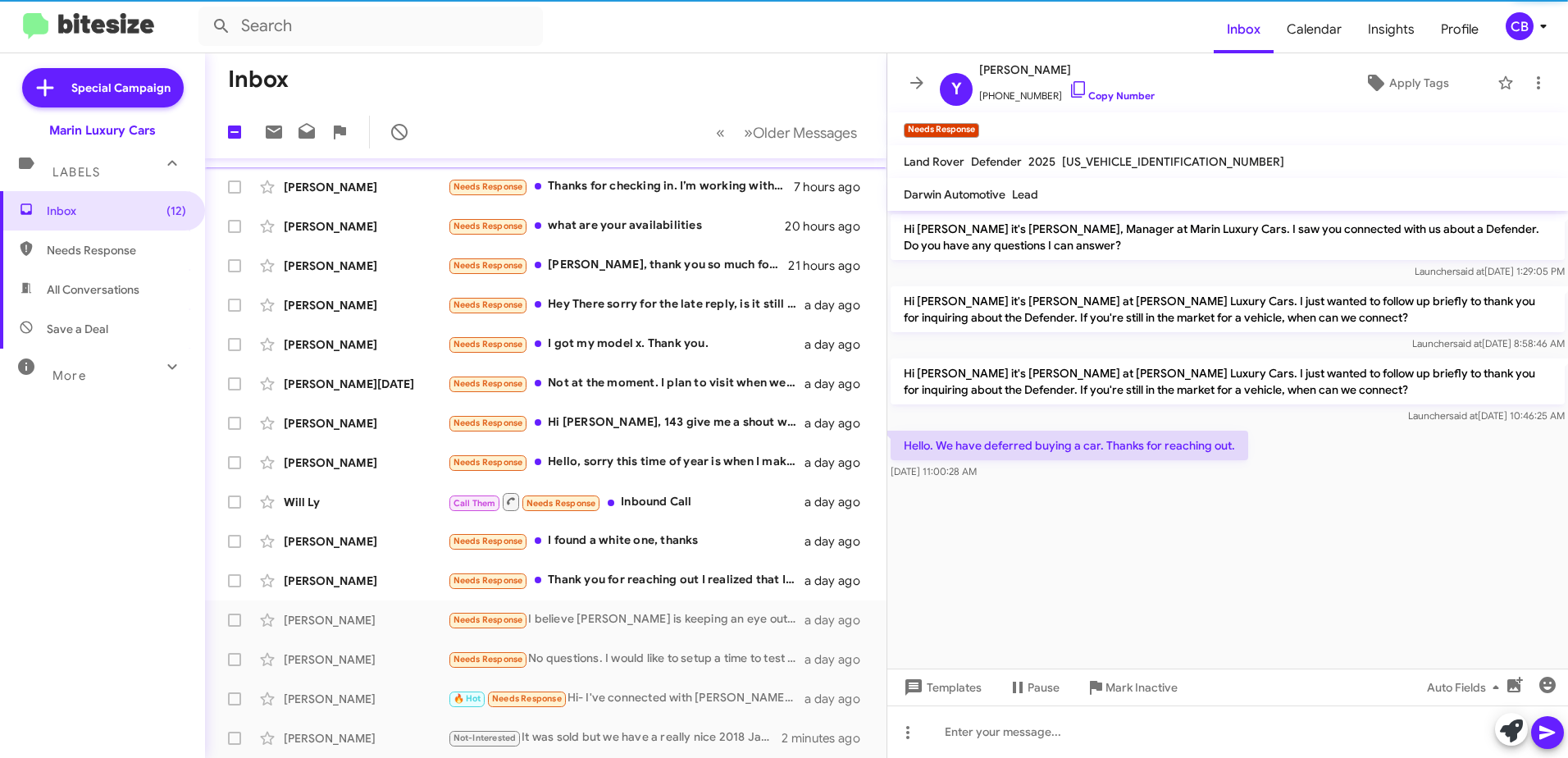
scroll to position [36, 0]
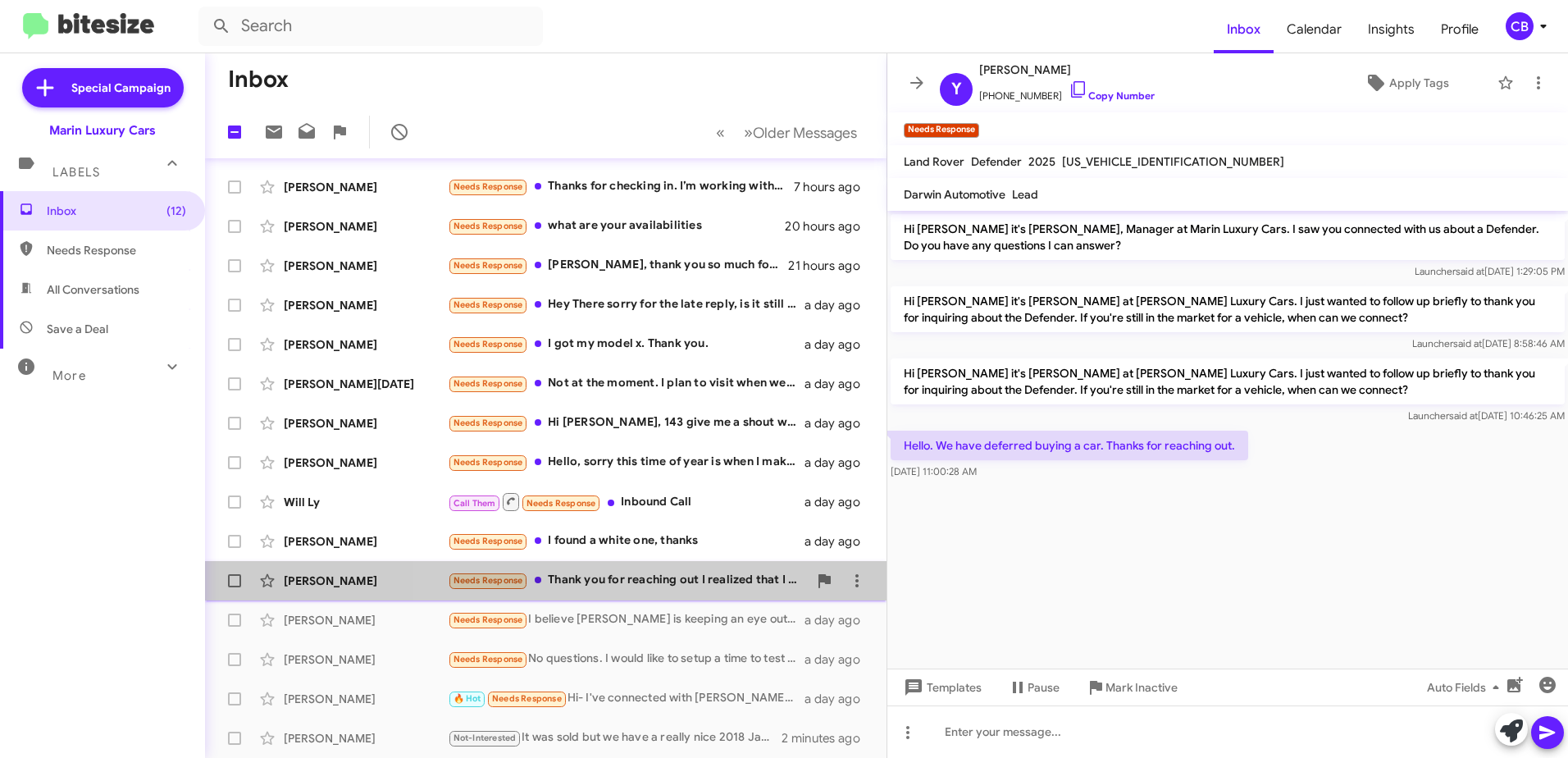
click at [584, 577] on div "Needs Response Thank you for reaching out I realized that I would like to have …" at bounding box center [628, 580] width 360 height 19
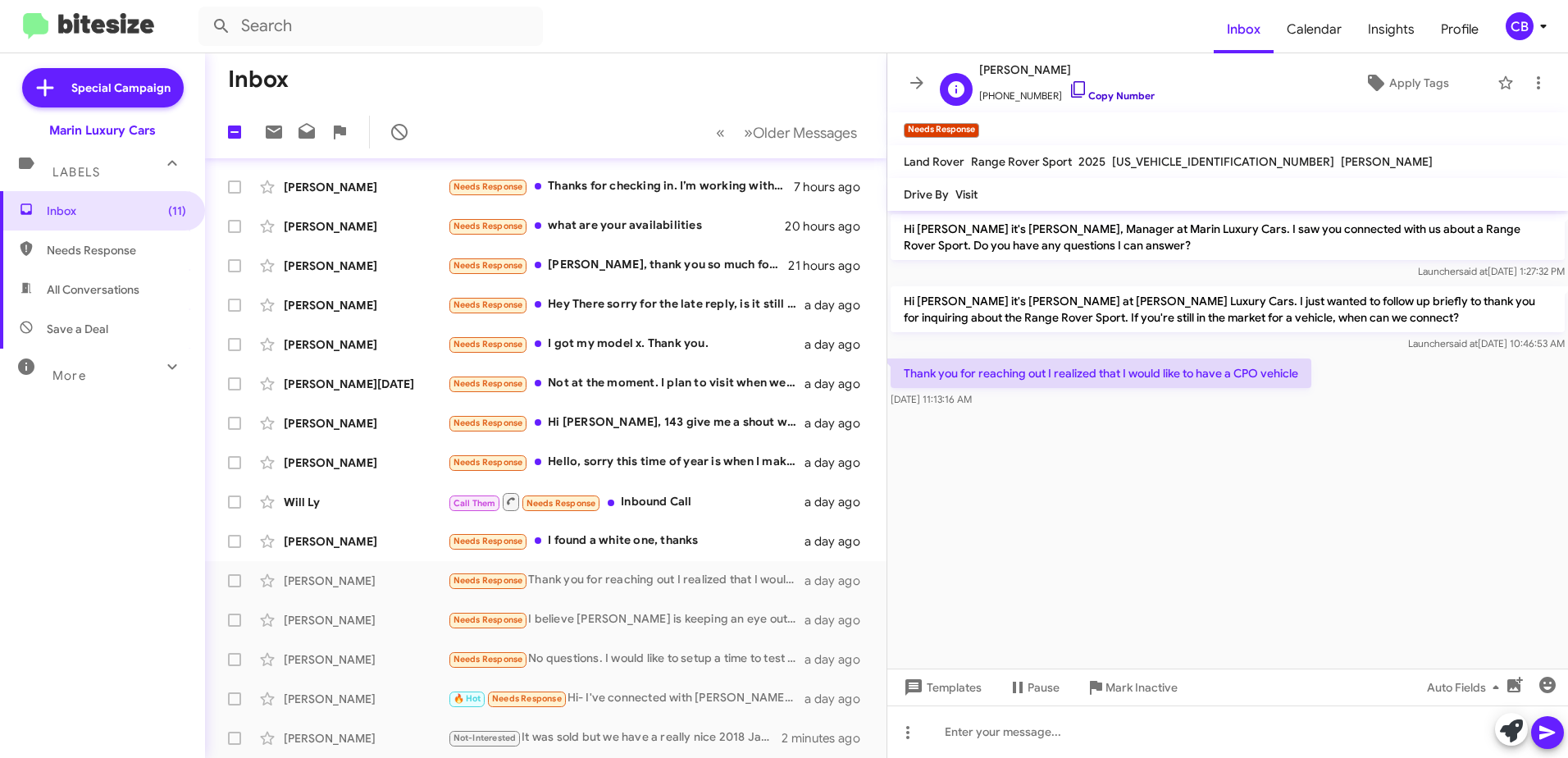
click at [1068, 87] on icon at bounding box center [1078, 89] width 20 height 20
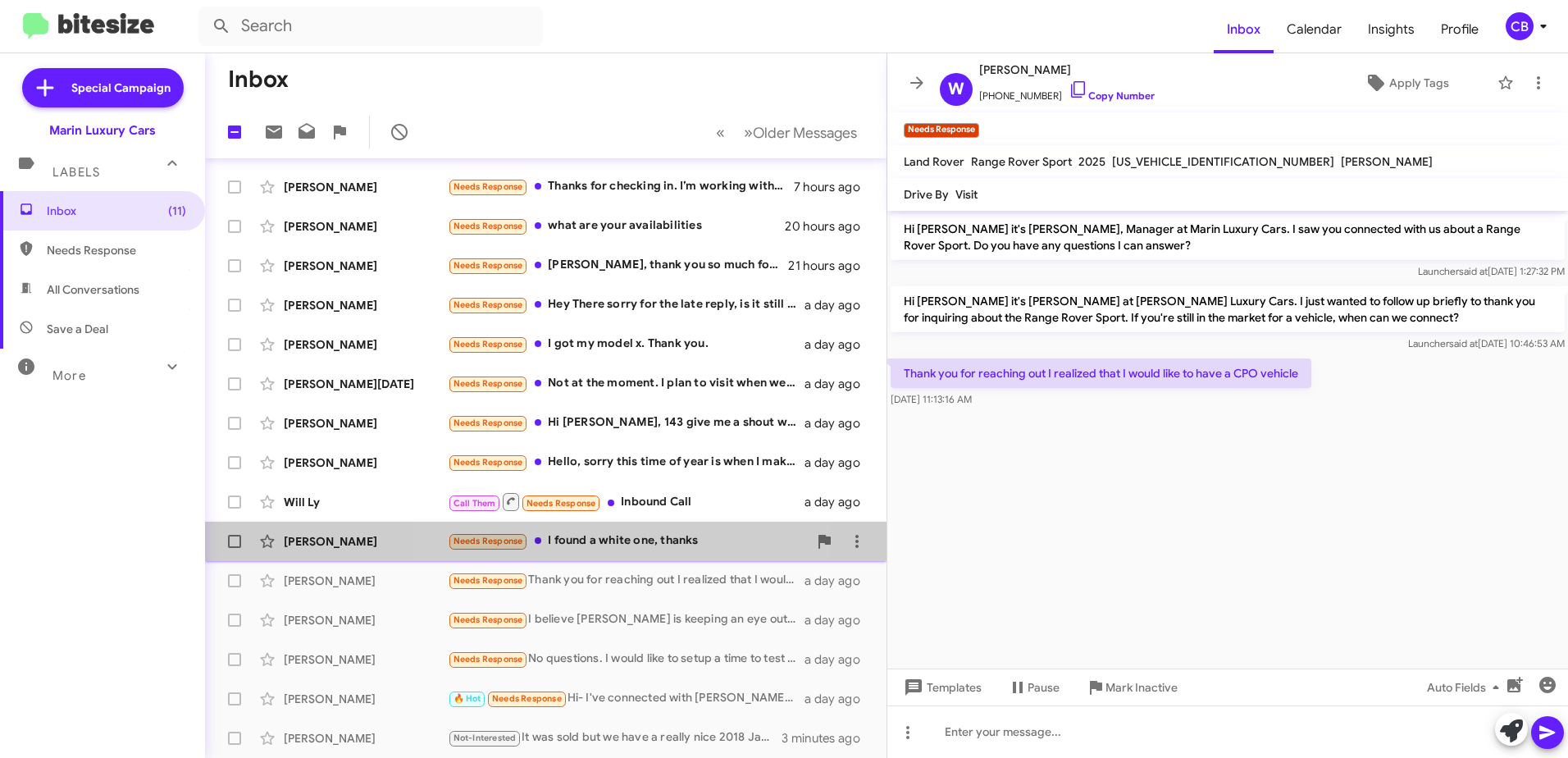
click at [605, 538] on div "Needs Response I found a white one, thanks" at bounding box center [628, 541] width 360 height 19
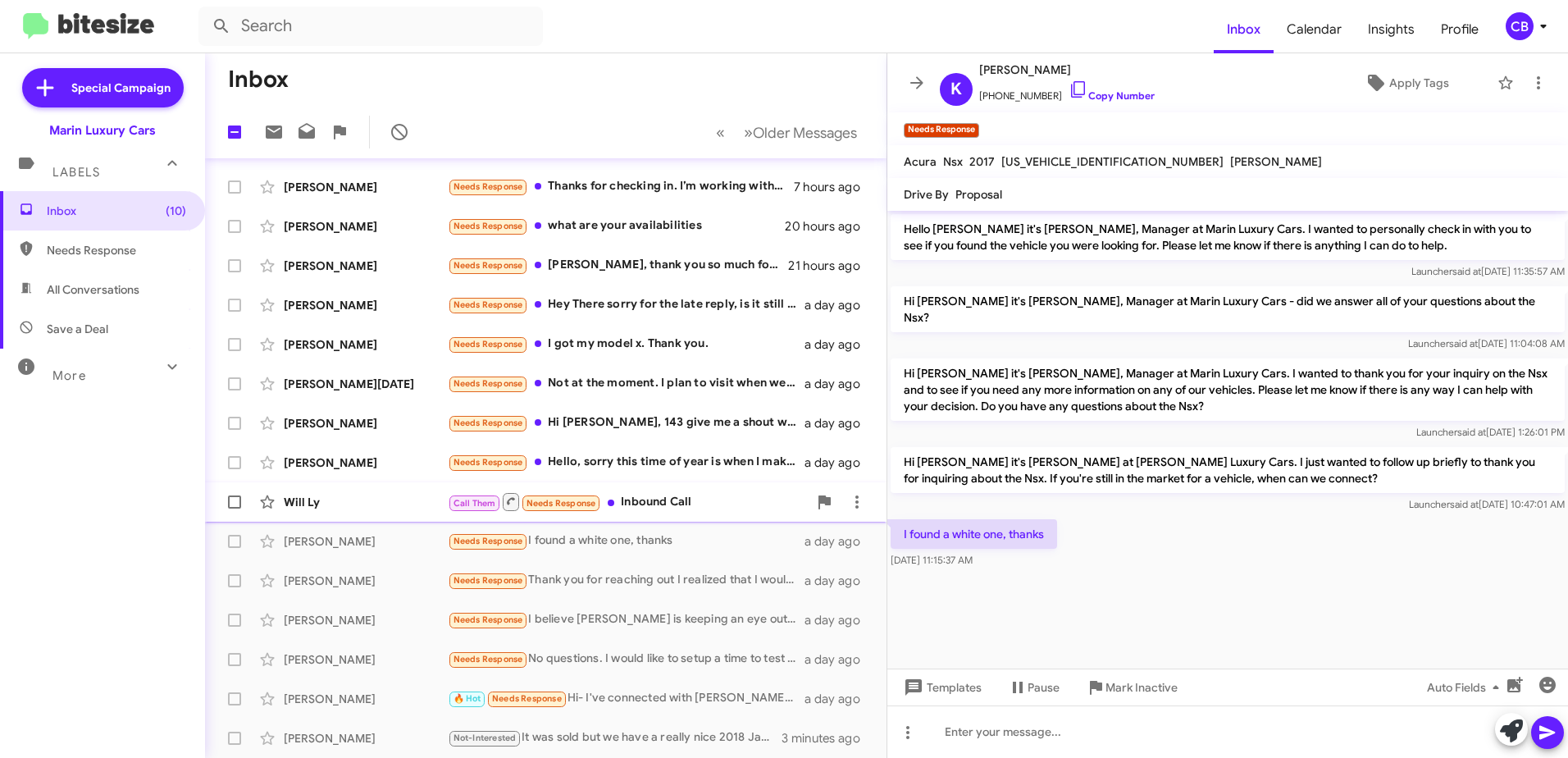
click at [657, 501] on div "Call Them Needs Response Inbound Call" at bounding box center [628, 501] width 360 height 20
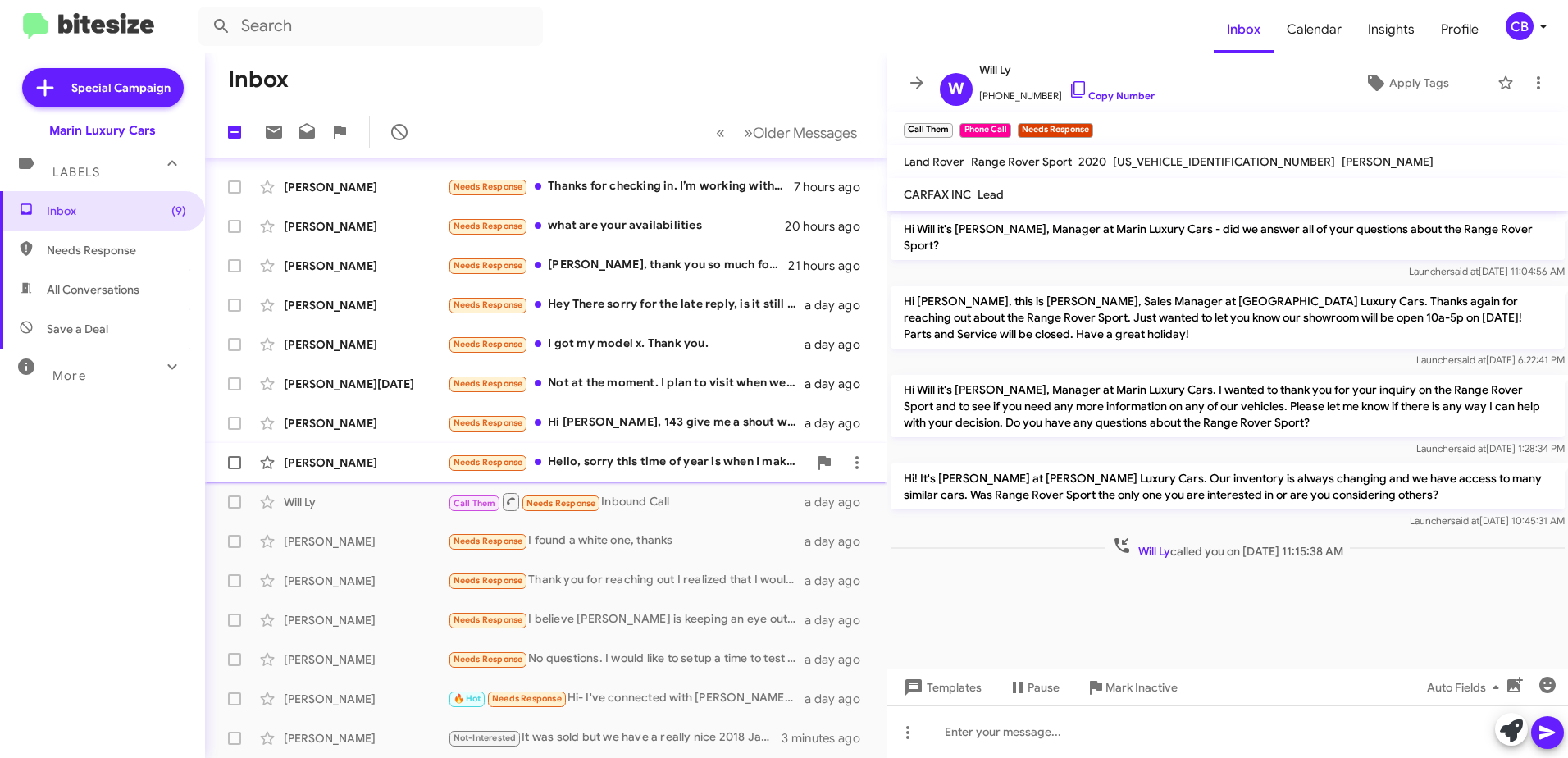
click at [638, 463] on div "Needs Response Hello, sorry this time of year is when I make 60-80% of my incom…" at bounding box center [628, 462] width 360 height 19
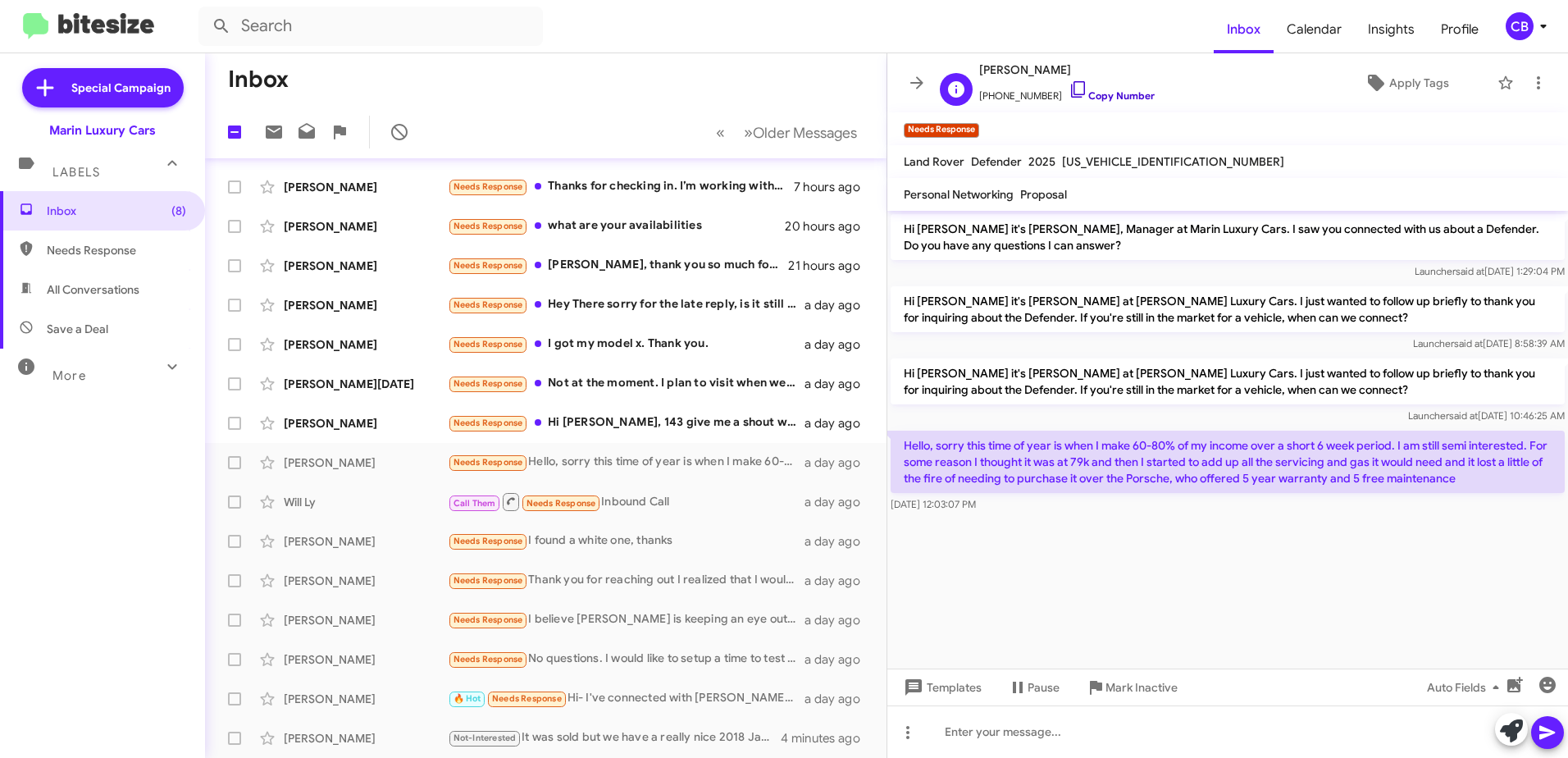
click at [1068, 96] on icon at bounding box center [1078, 89] width 20 height 20
click at [606, 423] on div "Needs Response Hi [PERSON_NAME], 143 give me a shout when you get a chance" at bounding box center [628, 423] width 360 height 19
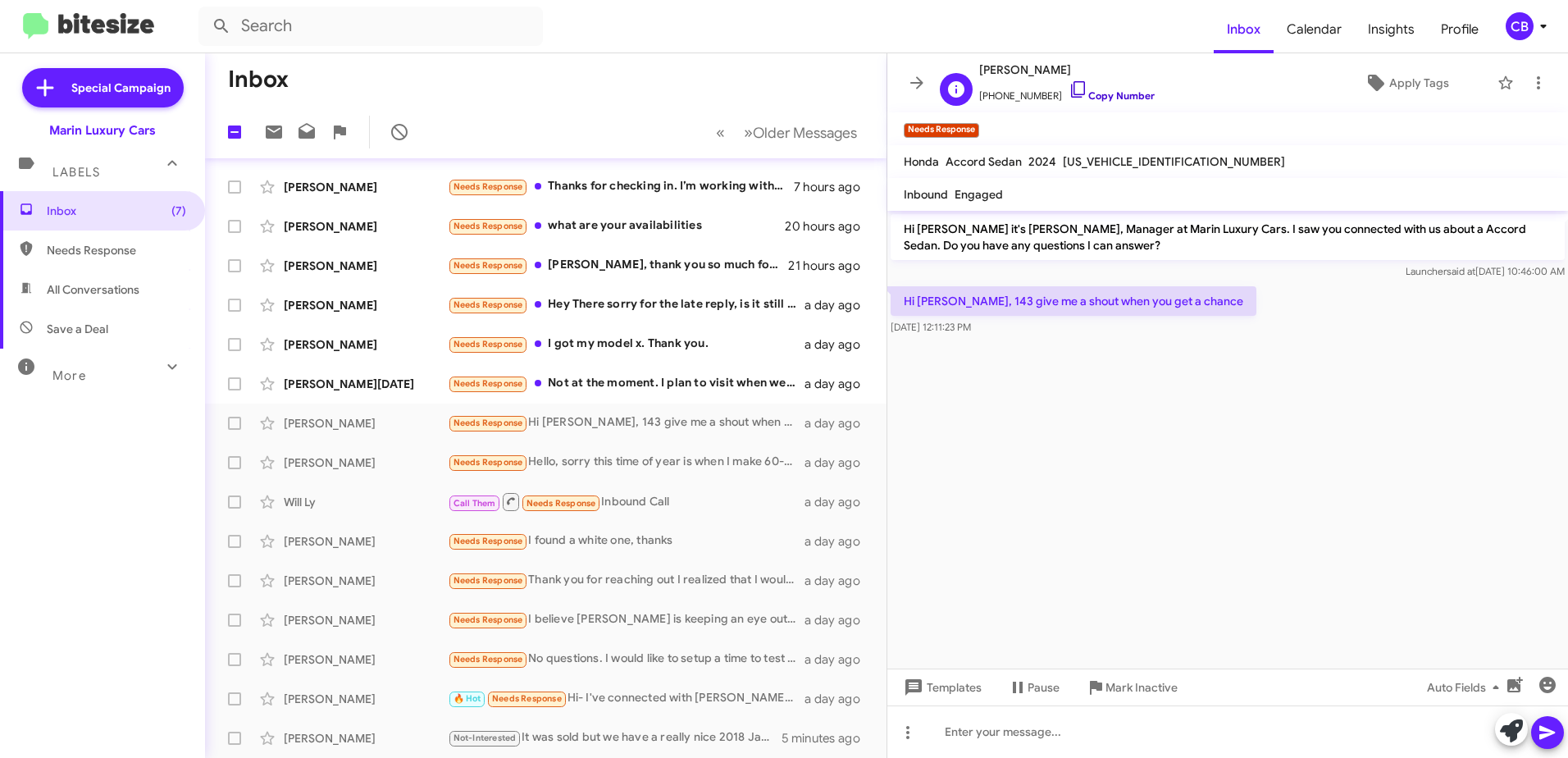
click at [1068, 91] on icon at bounding box center [1078, 89] width 20 height 20
